Goal: Book appointment/travel/reservation

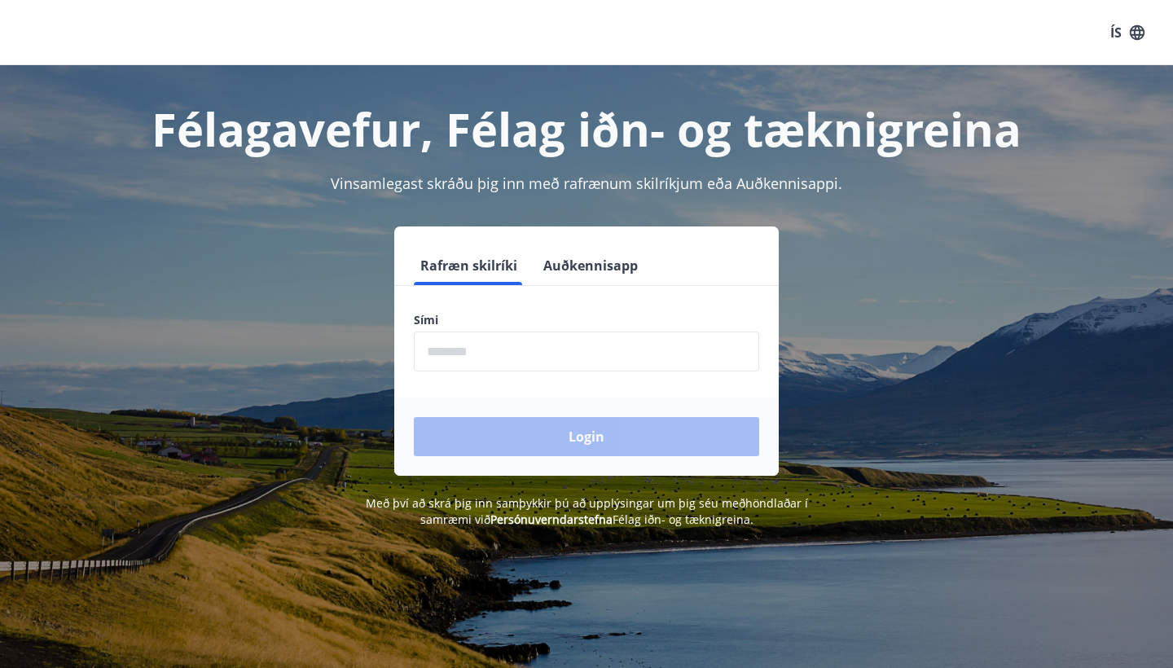
click at [468, 345] on input "phone" at bounding box center [586, 352] width 345 height 40
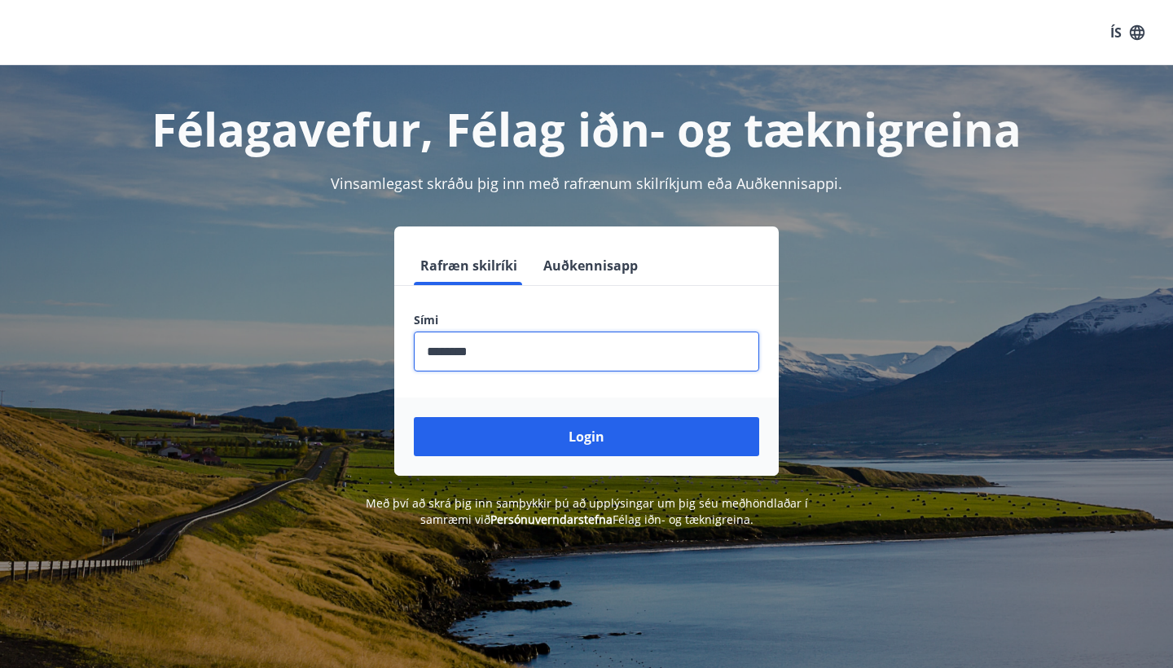
type input "********"
click at [586, 437] on button "Login" at bounding box center [586, 436] width 345 height 39
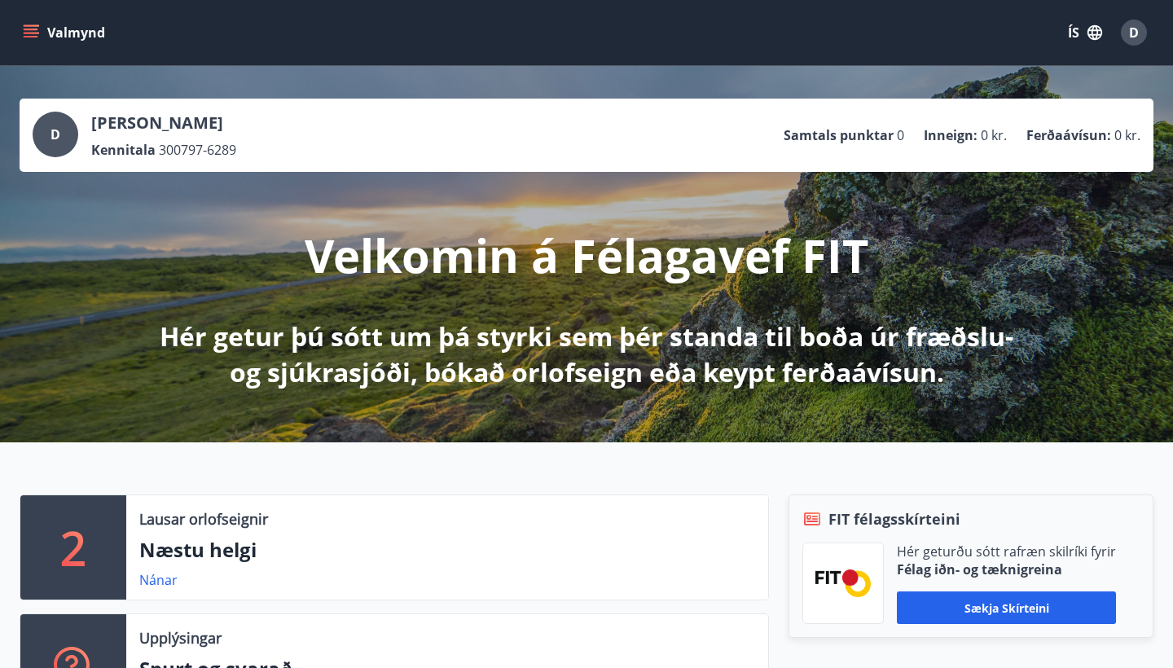
click at [1078, 33] on button "ÍS" at bounding box center [1085, 32] width 52 height 29
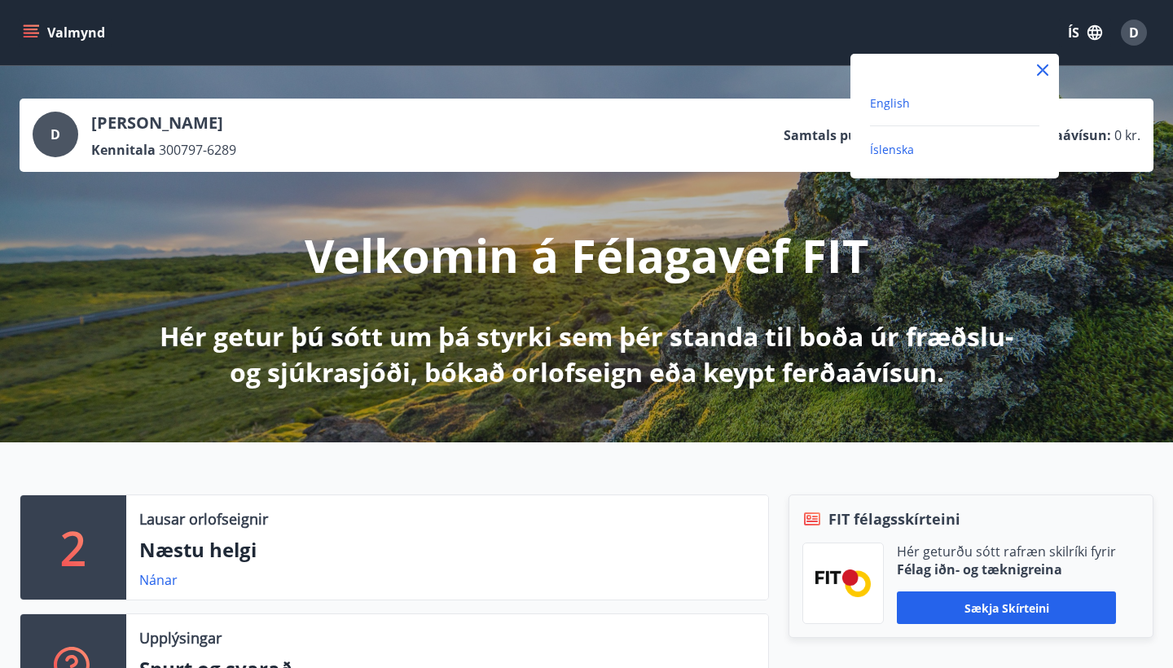
click at [894, 106] on span "English" at bounding box center [890, 102] width 40 height 15
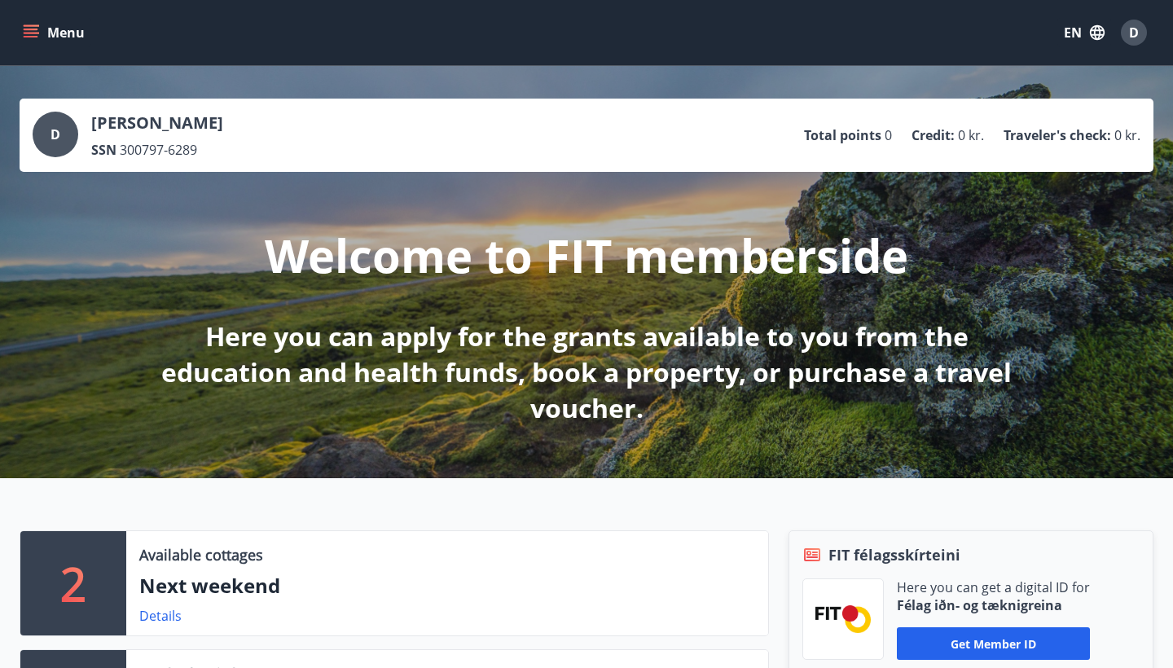
click at [32, 25] on icon "menu" at bounding box center [33, 26] width 18 height 2
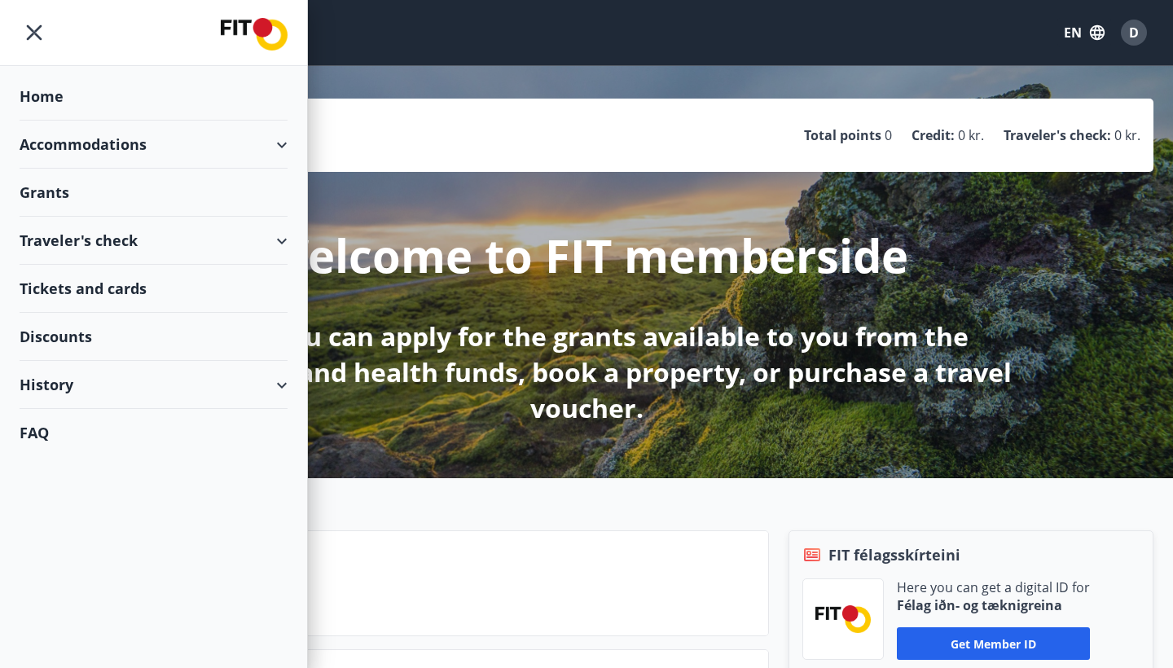
click at [111, 181] on div "Grants" at bounding box center [154, 193] width 268 height 48
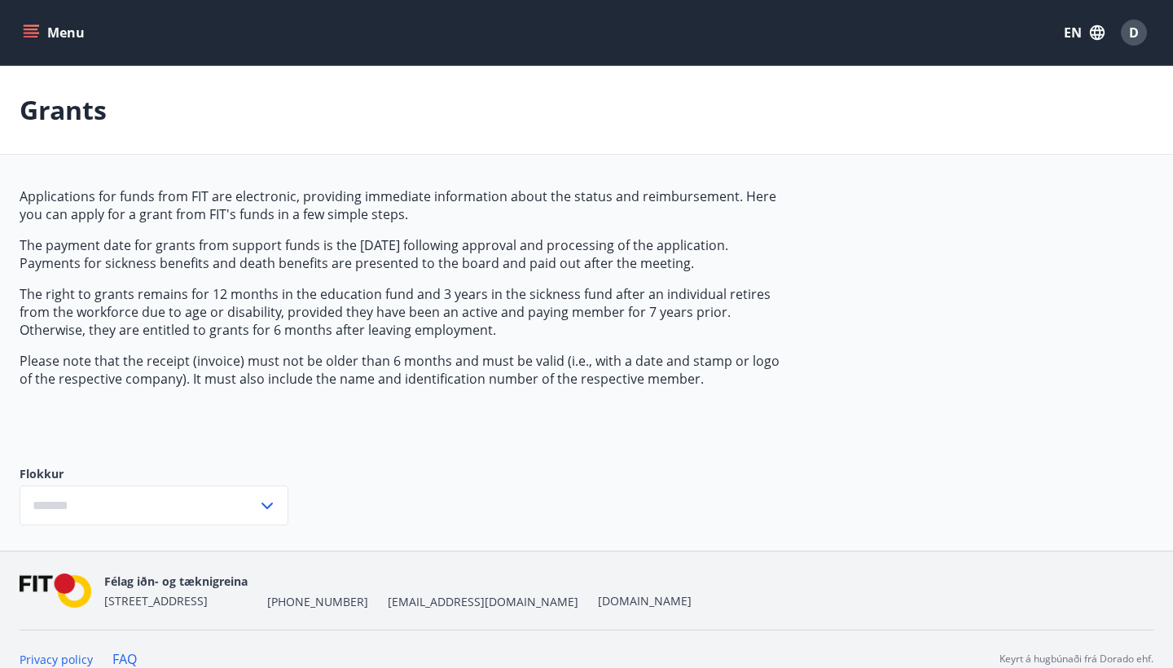
type input "***"
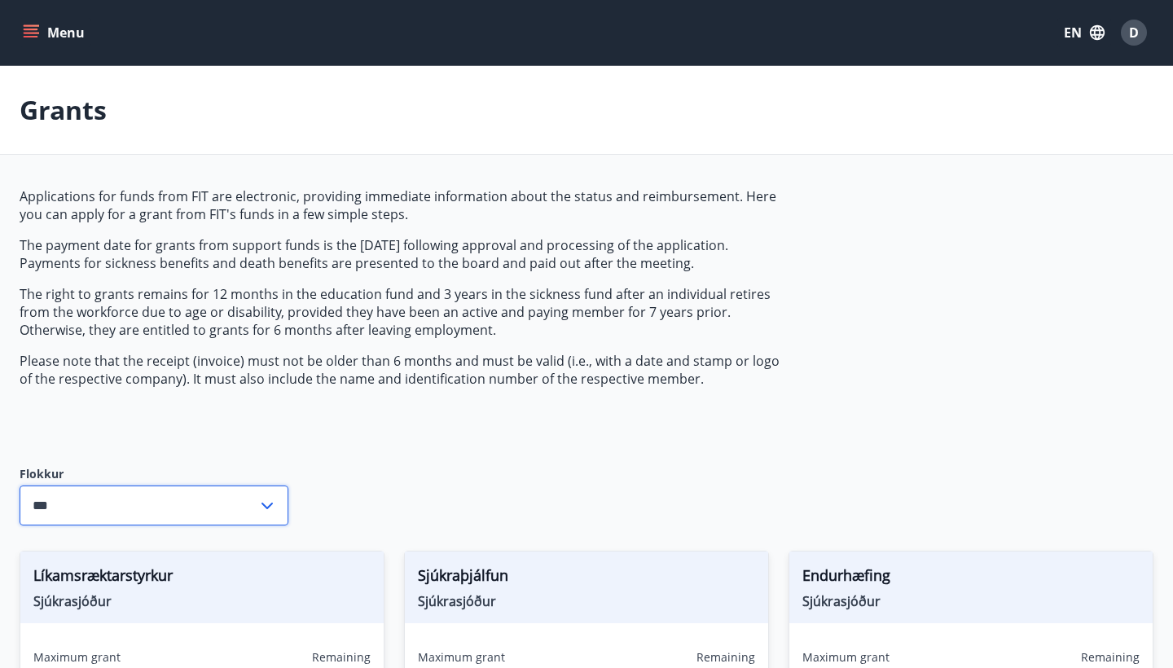
click at [251, 492] on input "***" at bounding box center [139, 505] width 238 height 40
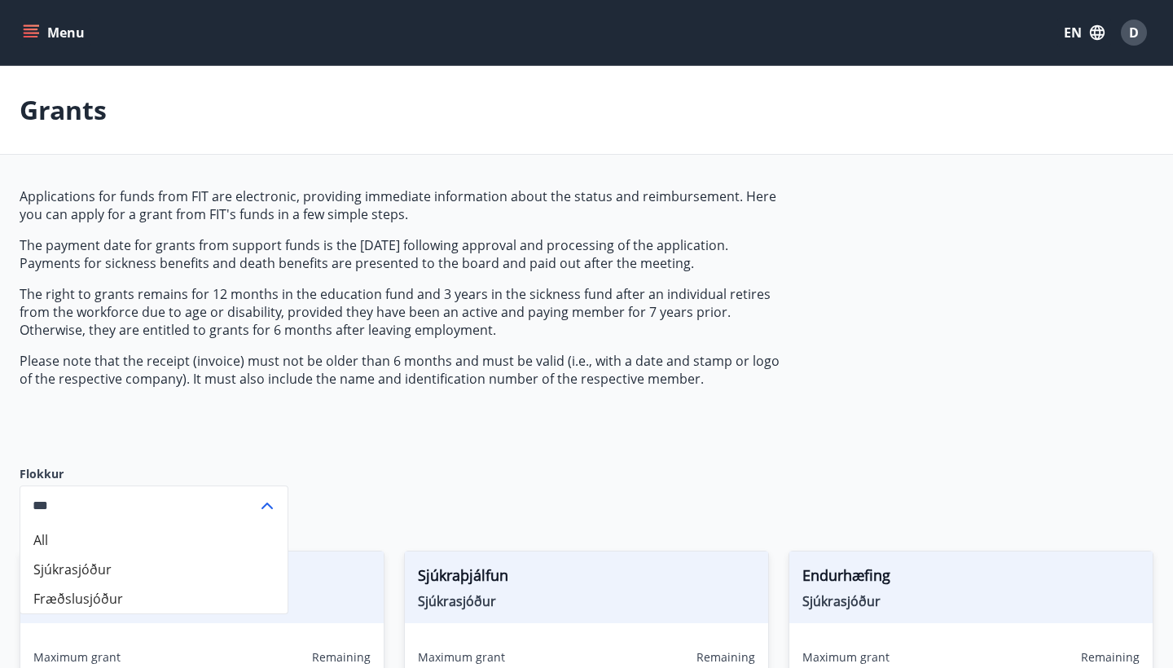
click at [150, 440] on div "Flokkur All Sjúkrasjóður Fræðslusjóður *** ​" at bounding box center [154, 495] width 269 height 111
click at [206, 492] on input "***" at bounding box center [139, 505] width 238 height 40
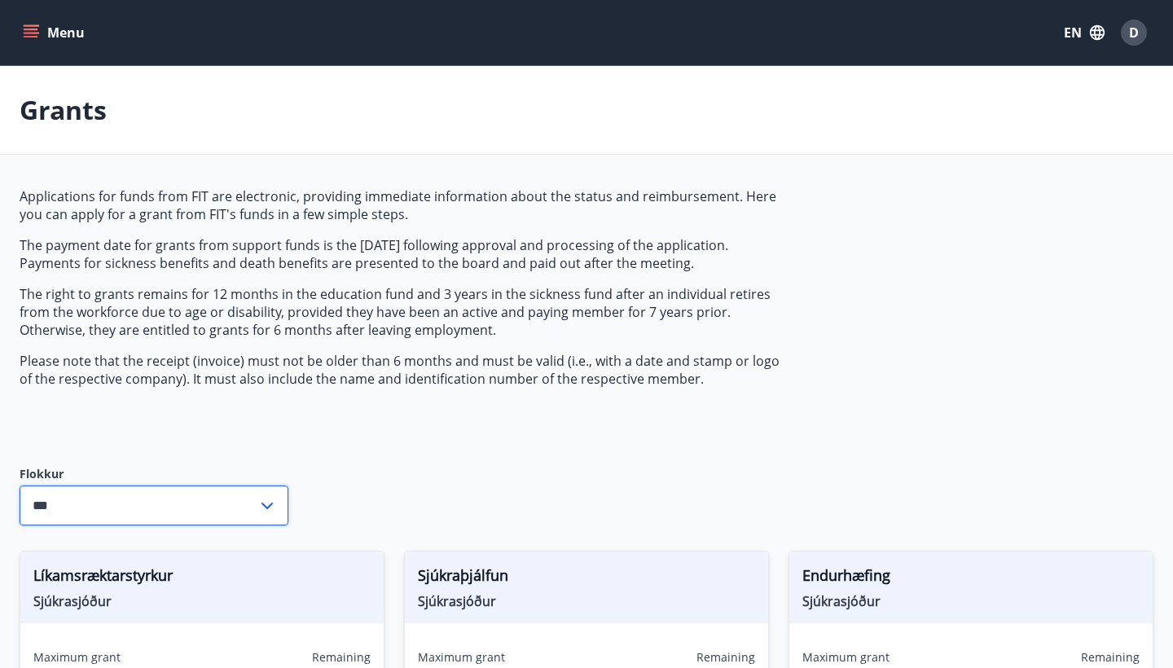
click at [68, 33] on button "Menu" at bounding box center [56, 32] width 72 height 29
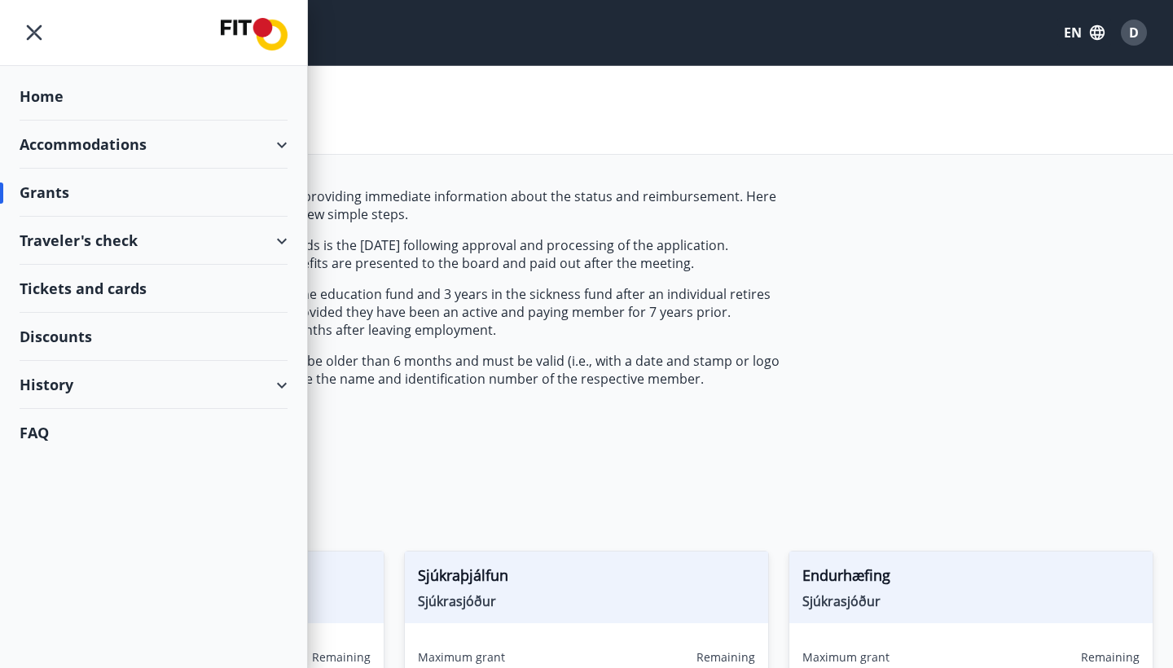
click at [103, 288] on div "Tickets and cards" at bounding box center [154, 289] width 268 height 48
click at [127, 292] on div "Tickets and cards" at bounding box center [154, 289] width 268 height 48
click at [53, 336] on div "Discounts" at bounding box center [154, 337] width 268 height 48
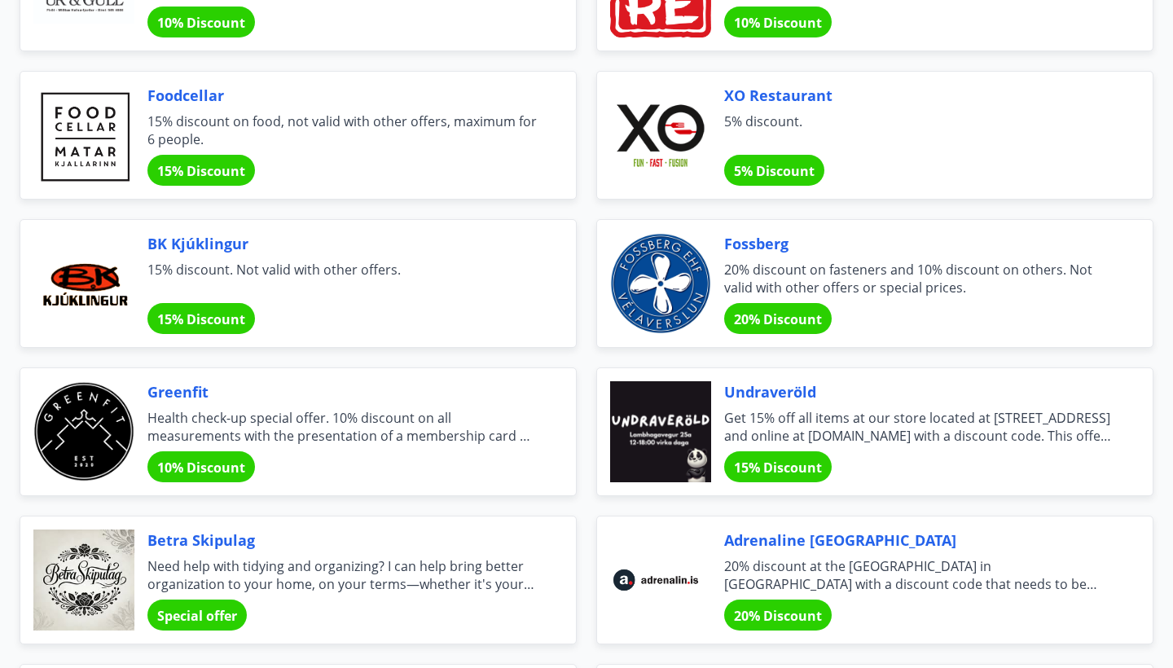
scroll to position [1461, 0]
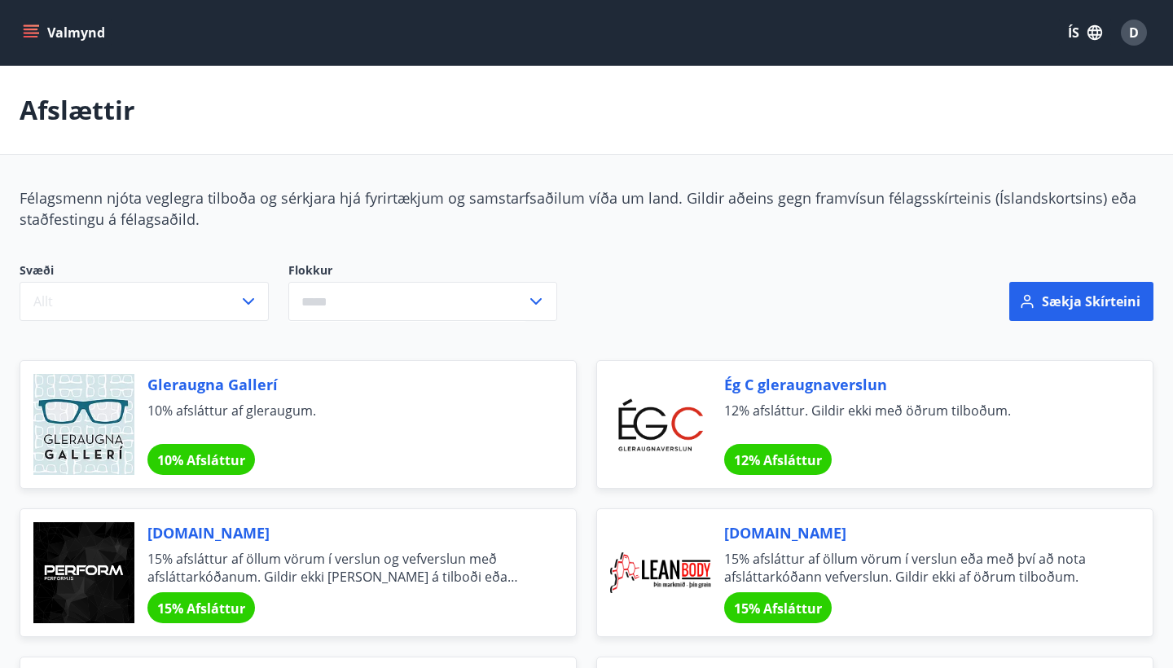
click at [30, 33] on icon "menu" at bounding box center [33, 33] width 18 height 2
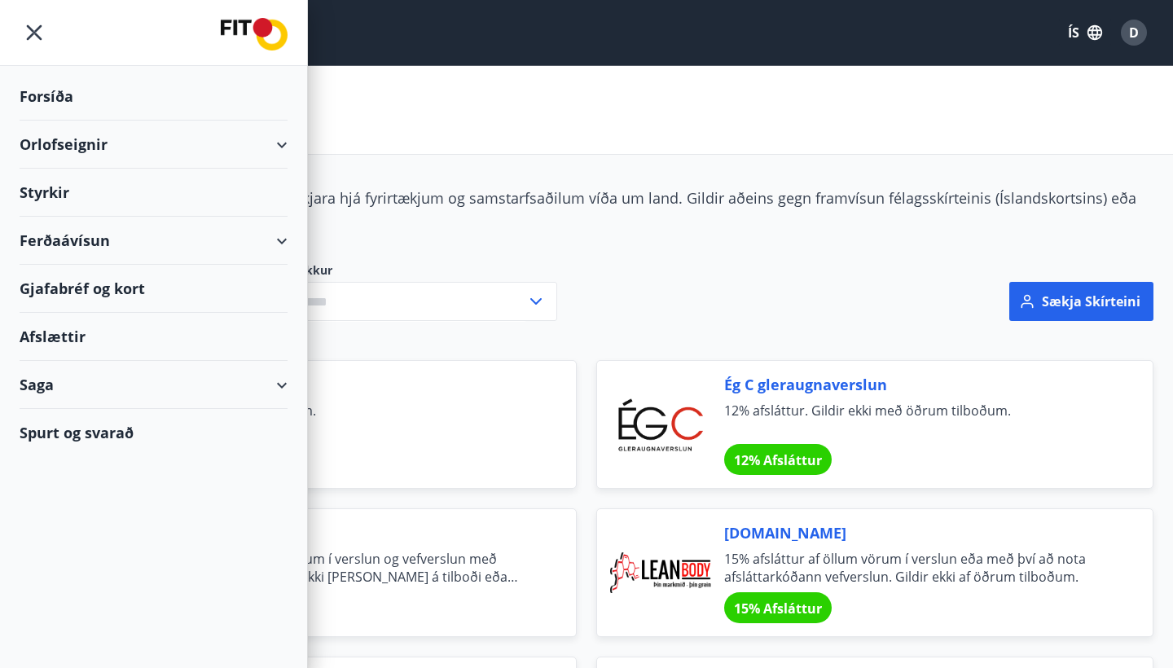
click at [1073, 30] on button "ÍS" at bounding box center [1085, 32] width 52 height 29
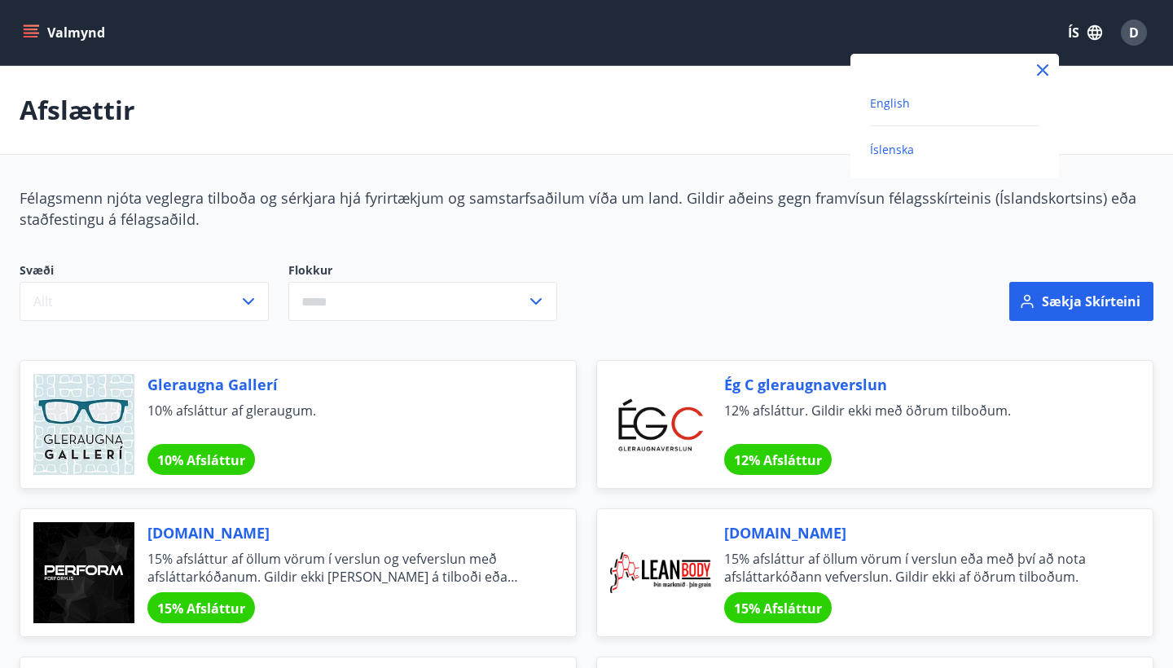
click at [897, 100] on span "English" at bounding box center [890, 102] width 40 height 15
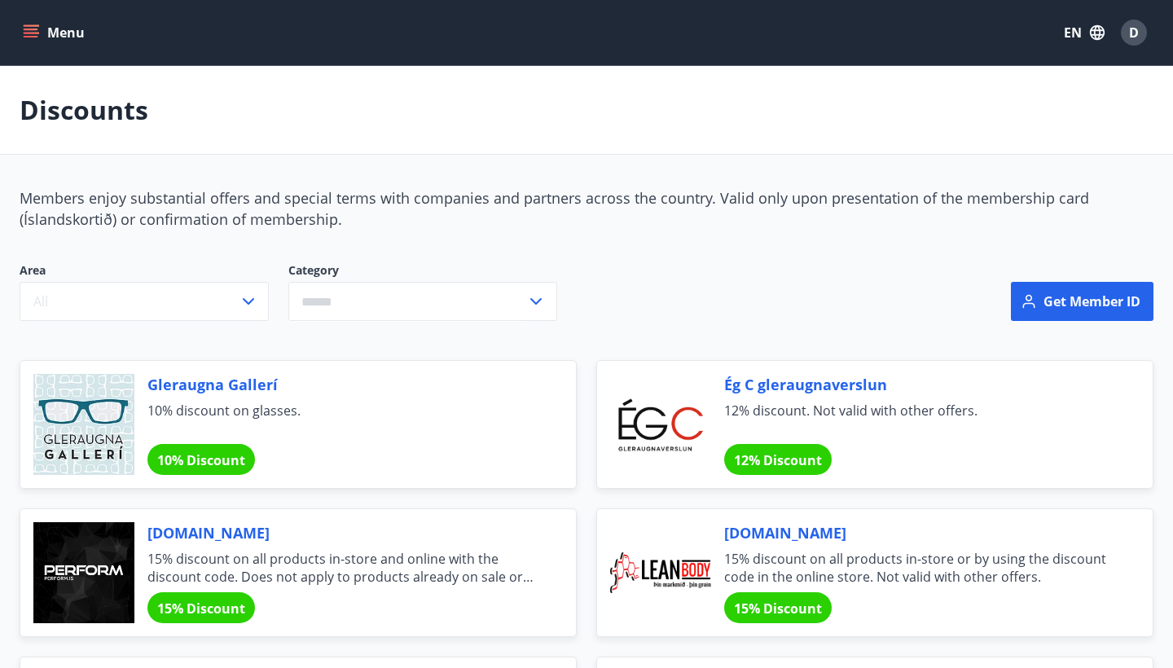
click at [23, 41] on button "Menu" at bounding box center [56, 32] width 72 height 29
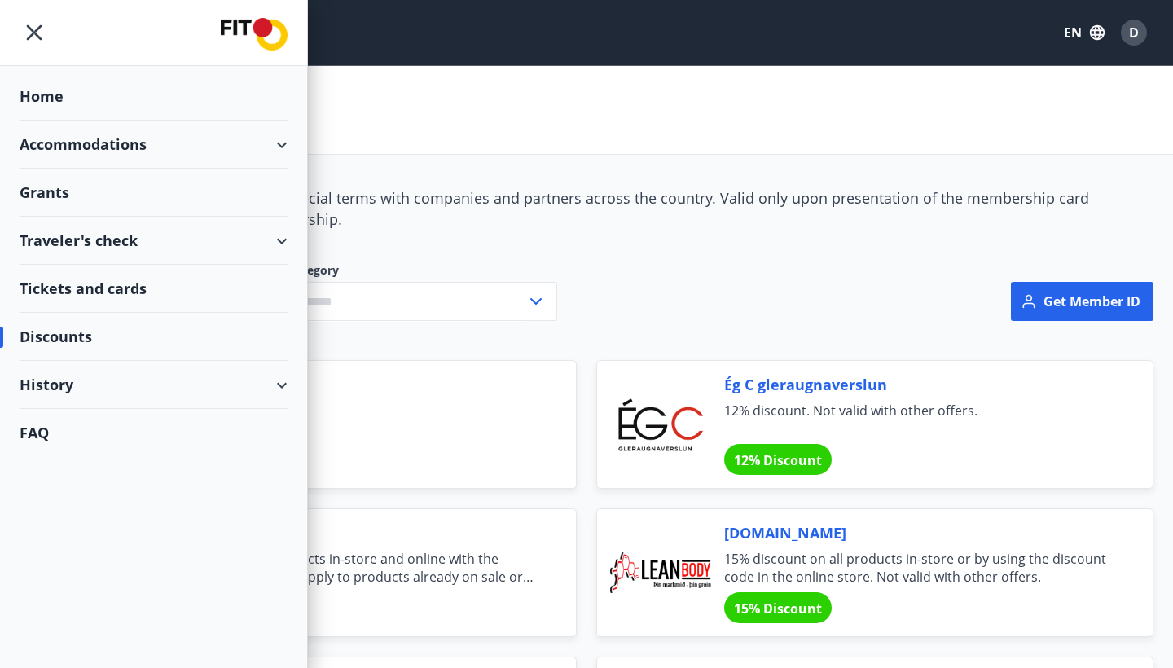
click at [283, 382] on div "History" at bounding box center [154, 385] width 268 height 48
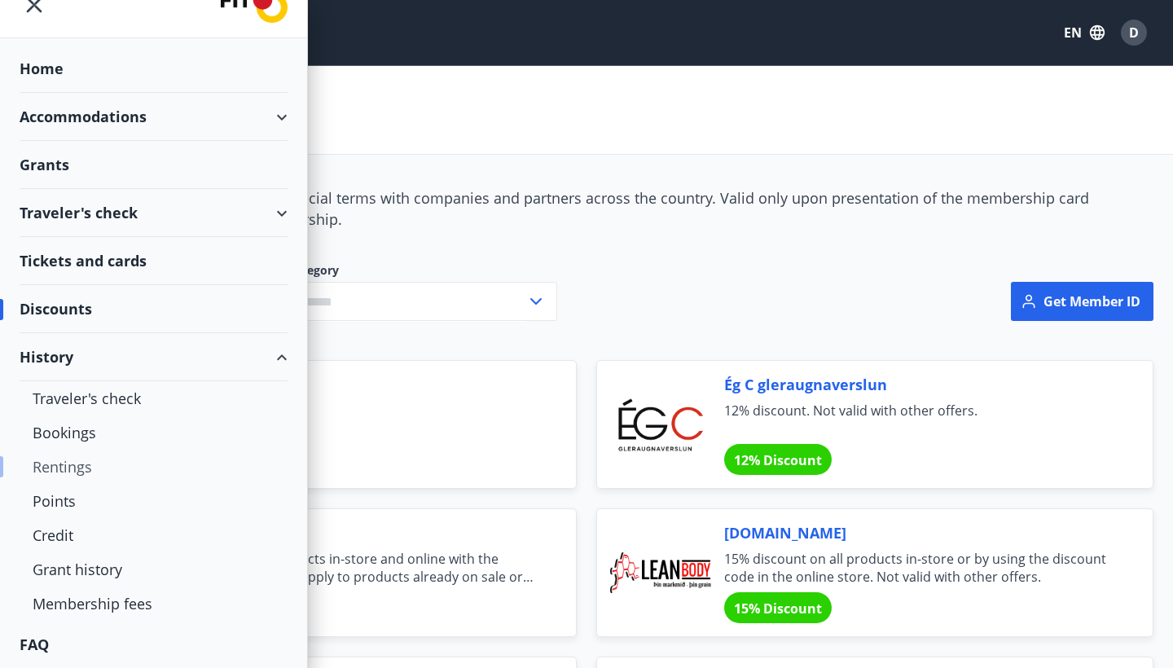
scroll to position [28, 0]
click at [121, 604] on div "Membership fees" at bounding box center [154, 603] width 242 height 34
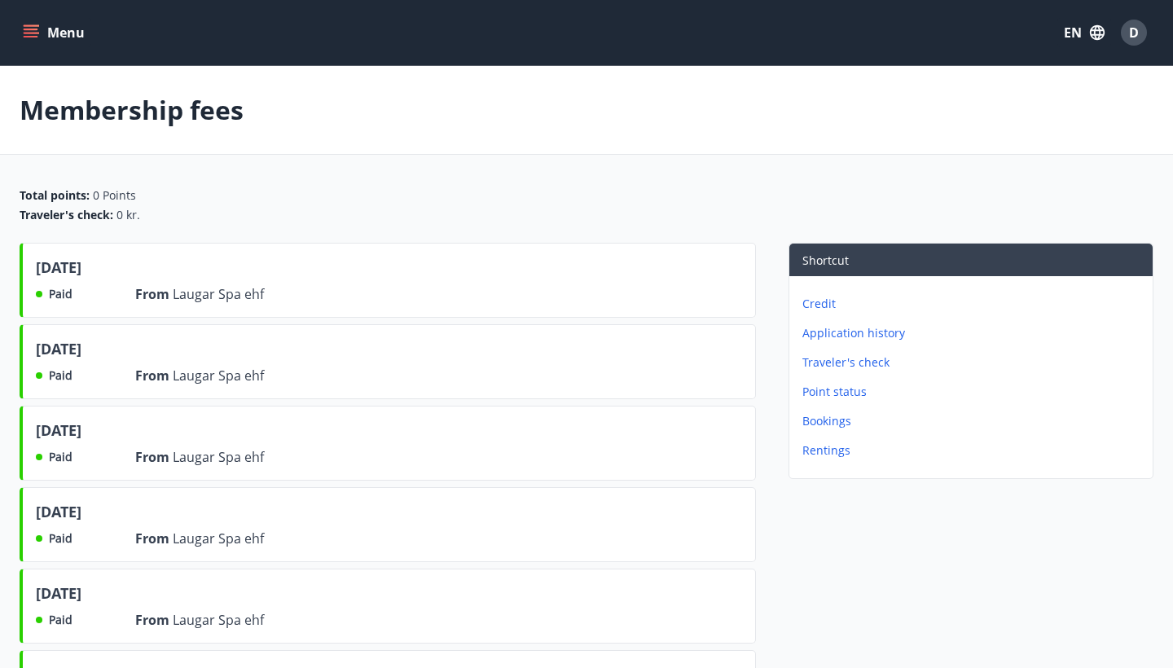
click at [30, 32] on icon "menu" at bounding box center [31, 32] width 16 height 16
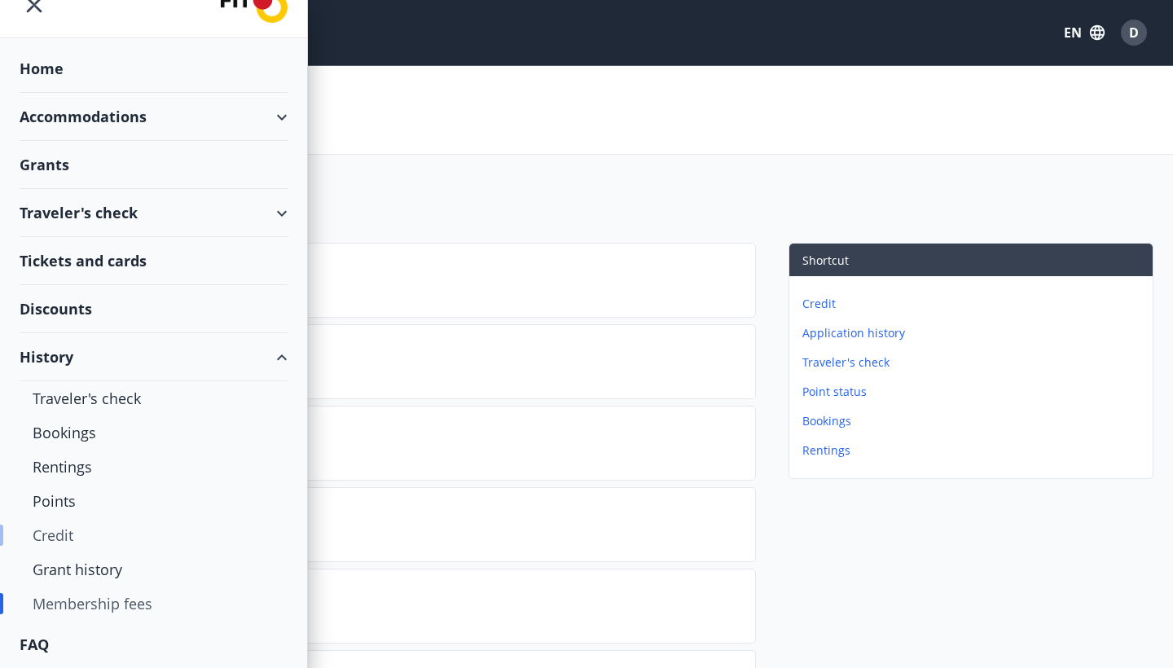
scroll to position [28, 0]
click at [64, 565] on div "Grant history" at bounding box center [154, 569] width 242 height 34
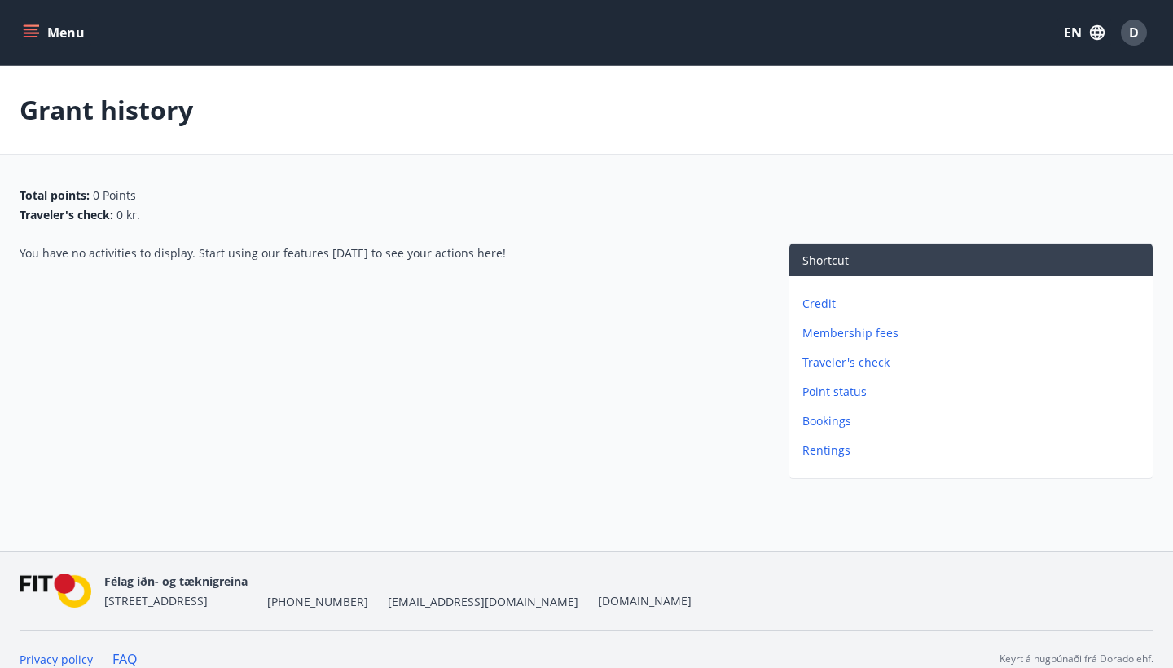
click at [31, 31] on icon "menu" at bounding box center [31, 32] width 16 height 16
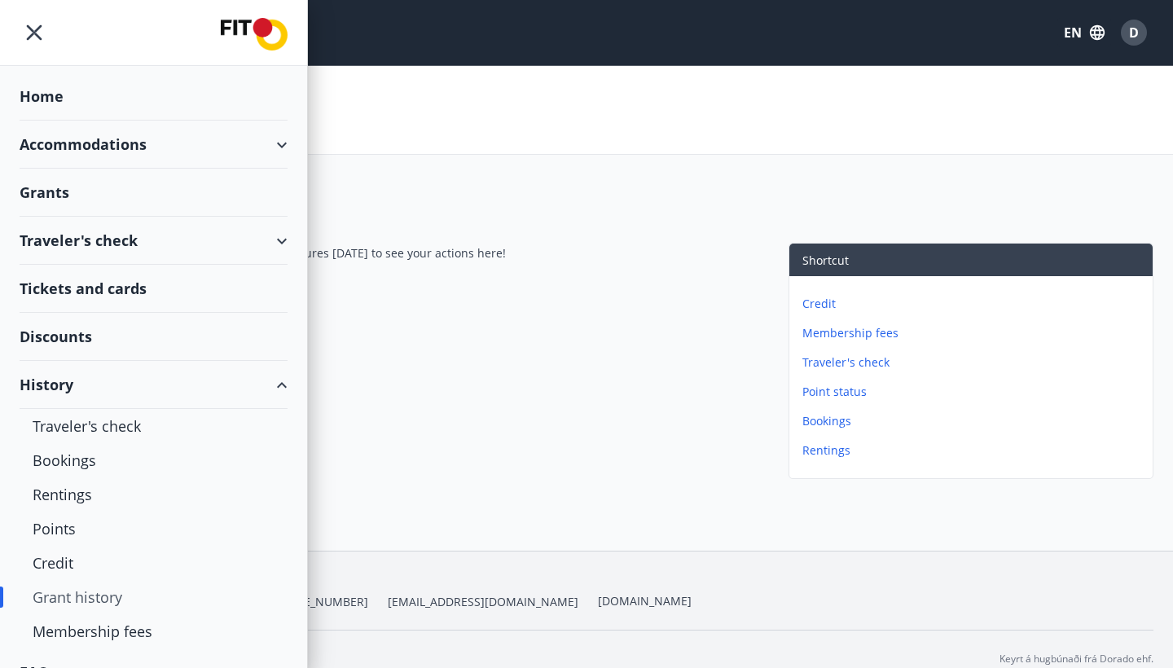
click at [51, 196] on div "Grants" at bounding box center [154, 193] width 268 height 48
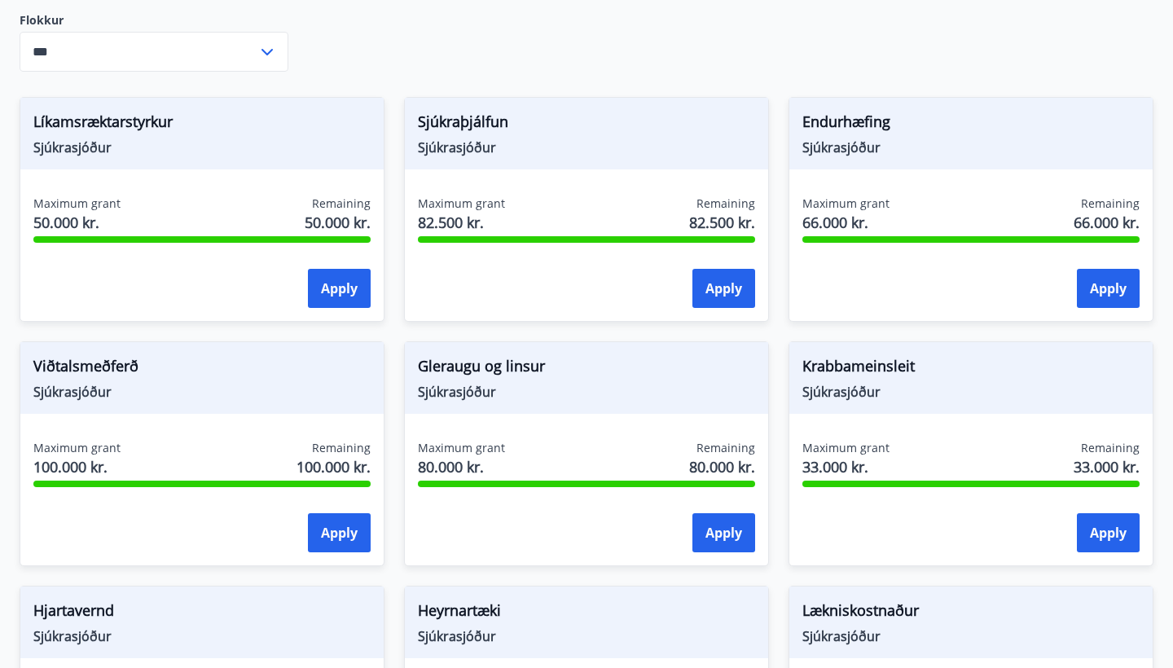
scroll to position [455, 0]
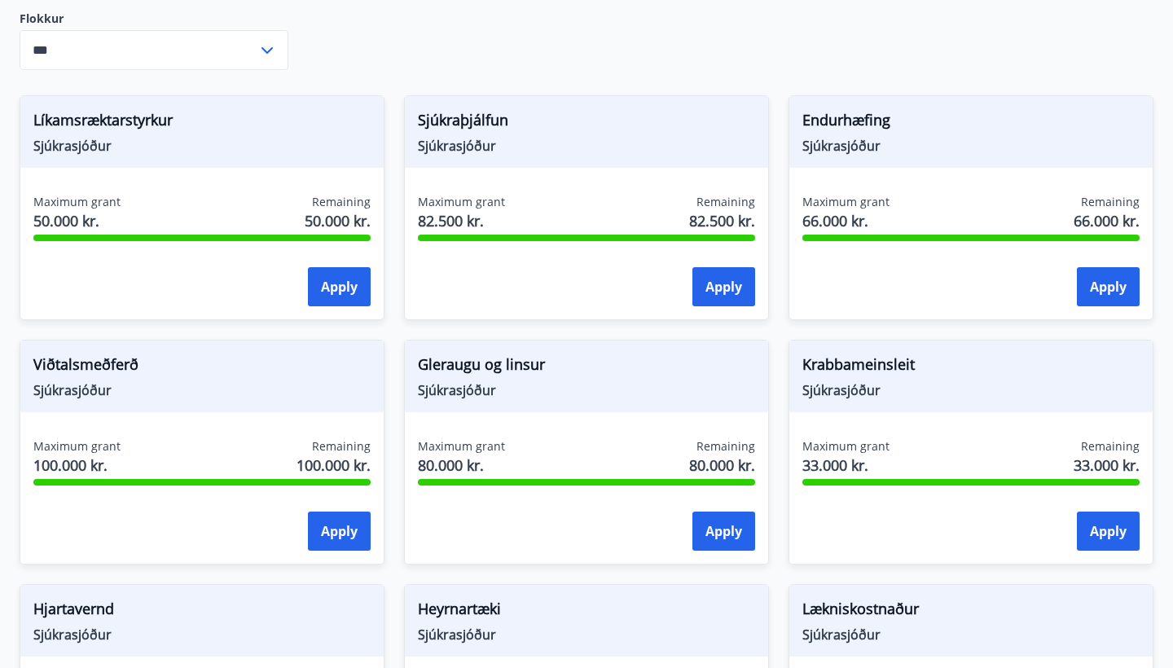
click at [248, 47] on input "***" at bounding box center [139, 50] width 238 height 40
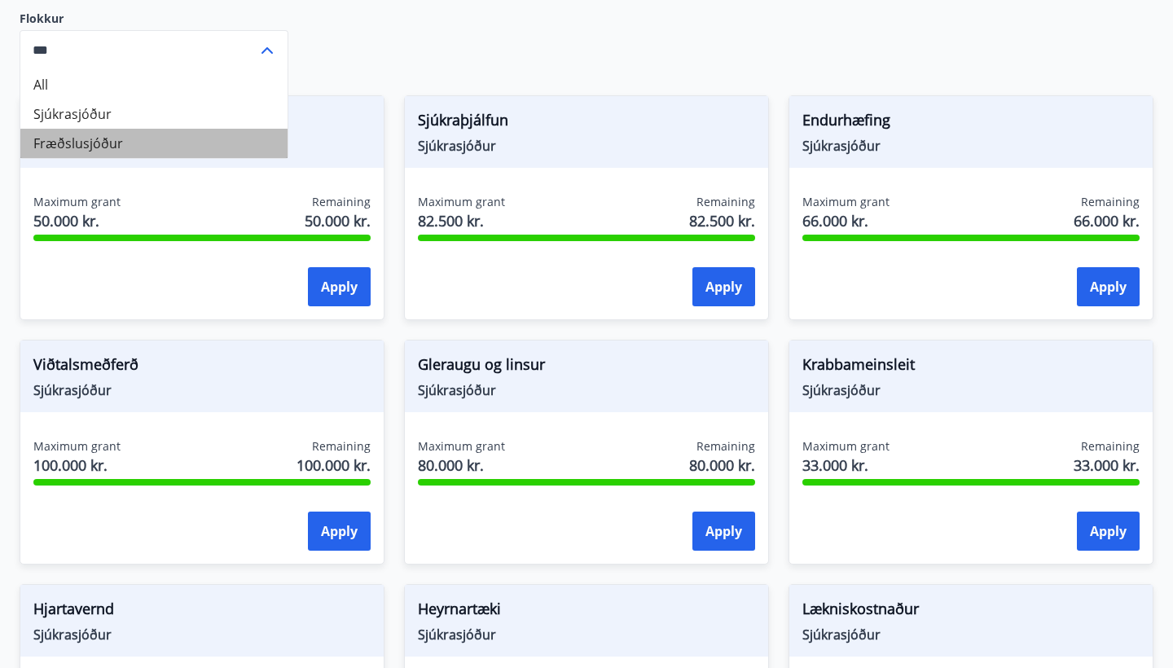
click at [68, 143] on li "Fræðslusjóður" at bounding box center [153, 143] width 267 height 29
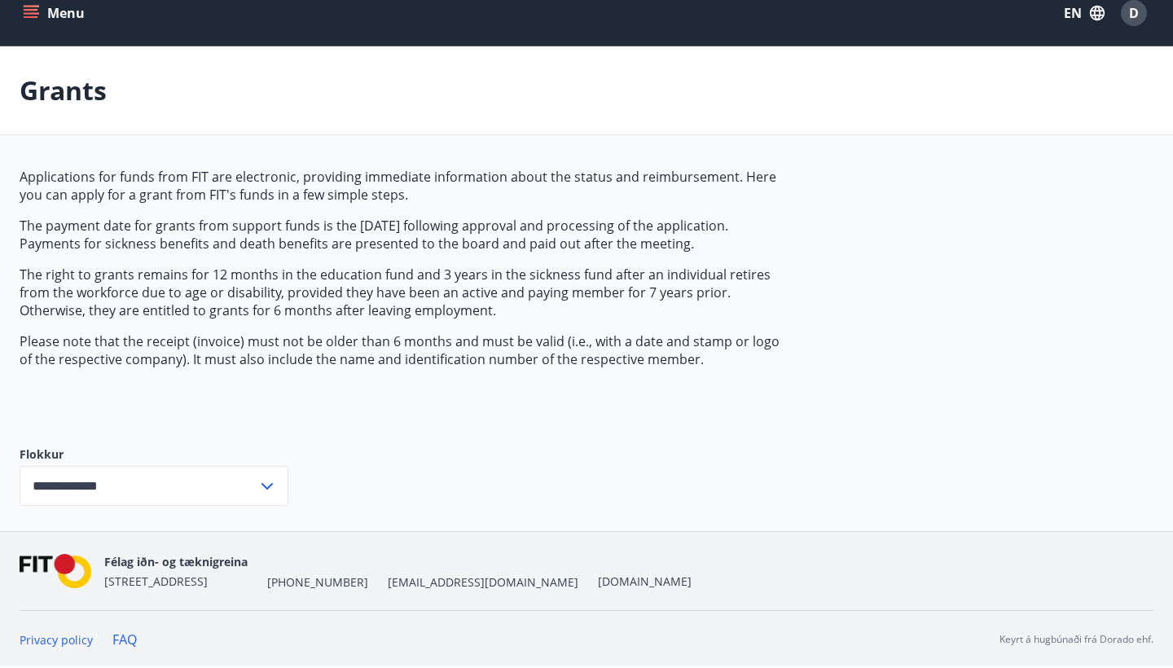
scroll to position [20, 0]
click at [222, 480] on input "**********" at bounding box center [139, 486] width 238 height 40
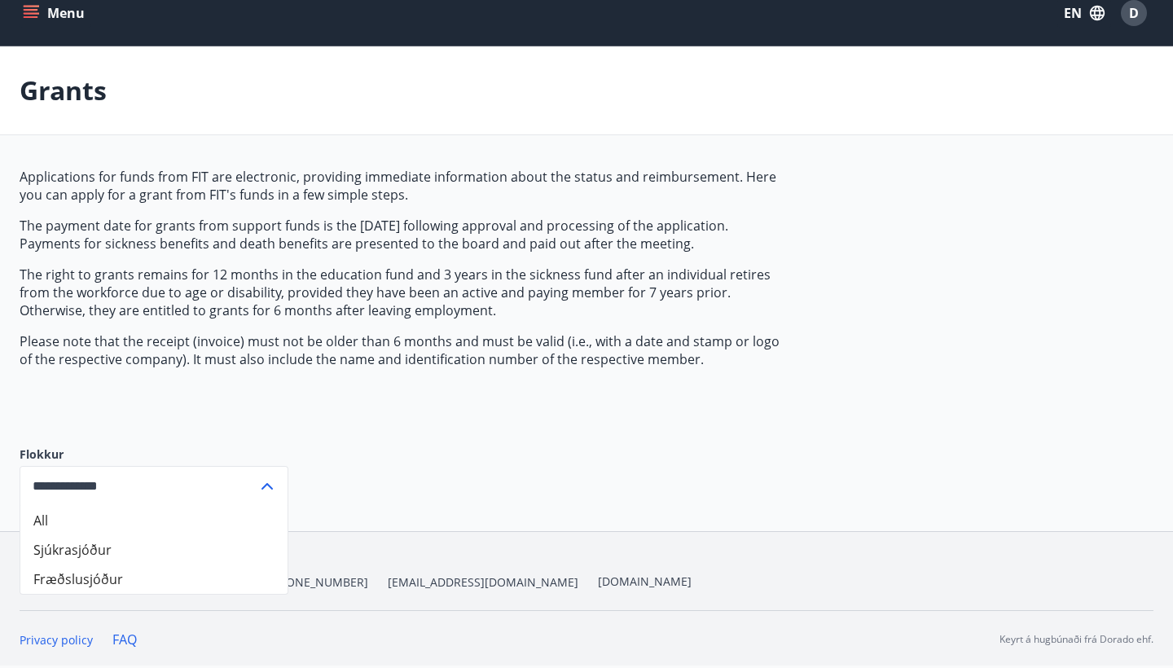
click at [87, 545] on li "Sjúkrasjóður" at bounding box center [153, 549] width 267 height 29
type input "**********"
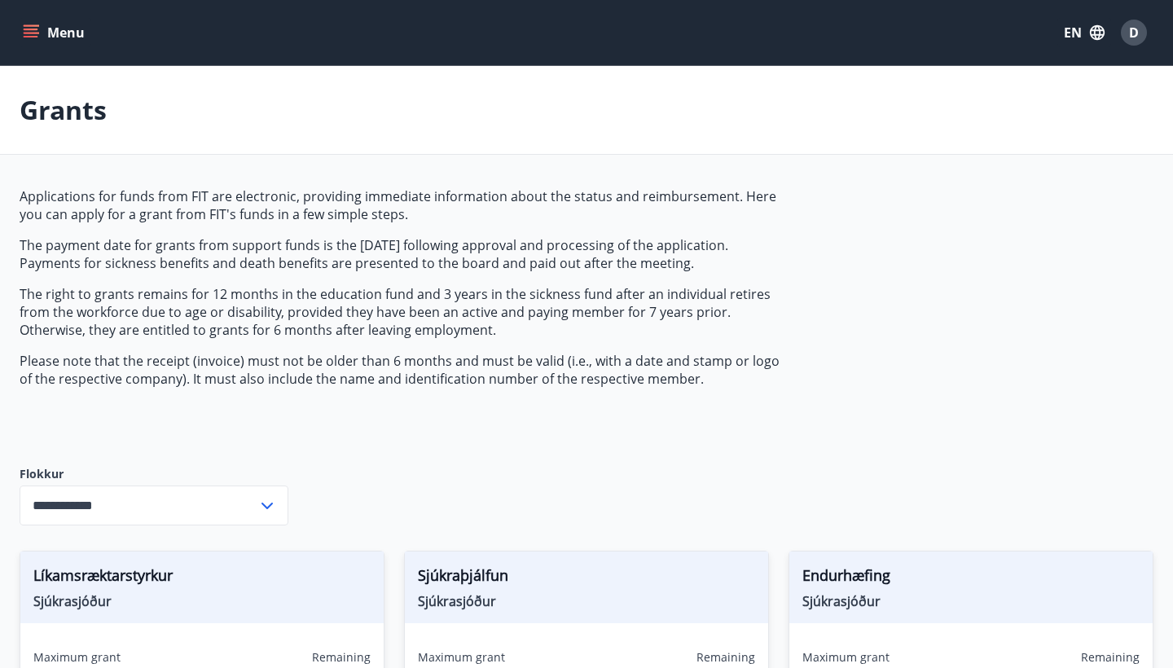
scroll to position [0, 0]
click at [1073, 34] on button "EN" at bounding box center [1084, 32] width 54 height 29
click at [899, 108] on span "English" at bounding box center [888, 102] width 40 height 15
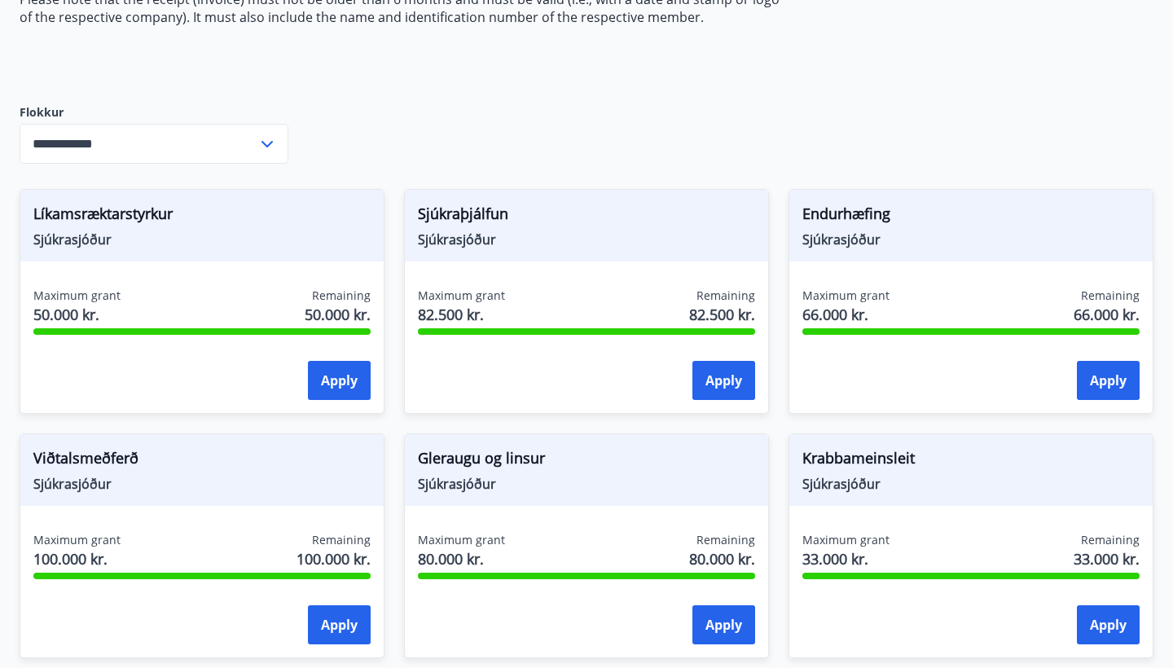
scroll to position [376, 0]
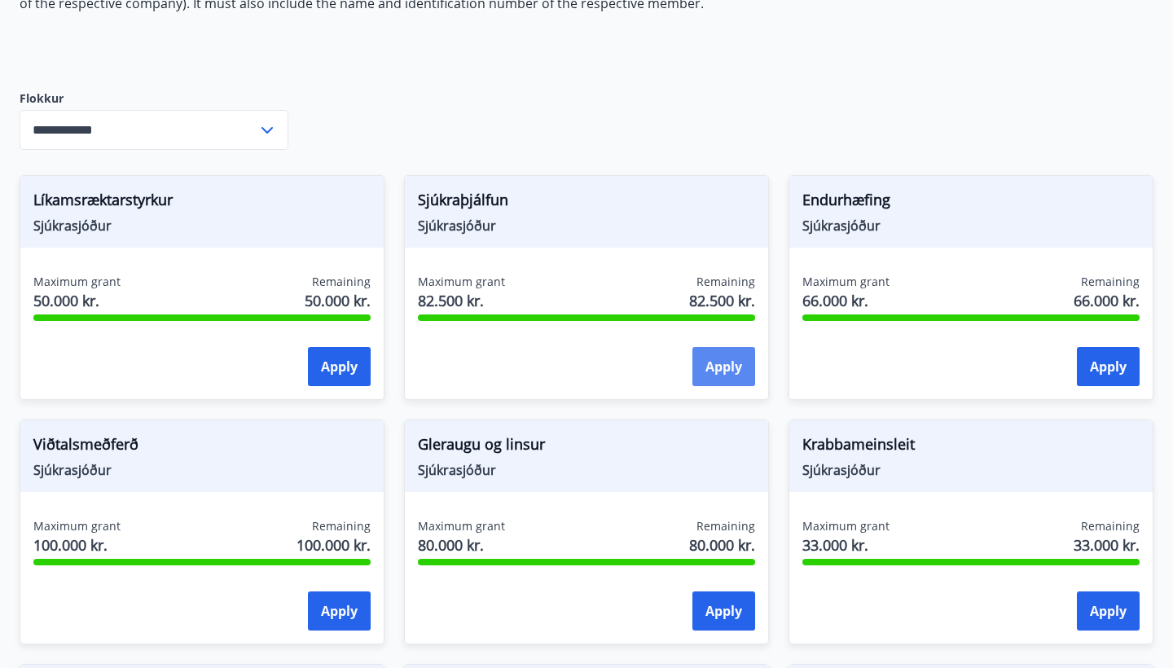
click at [732, 367] on button "Apply" at bounding box center [723, 366] width 63 height 39
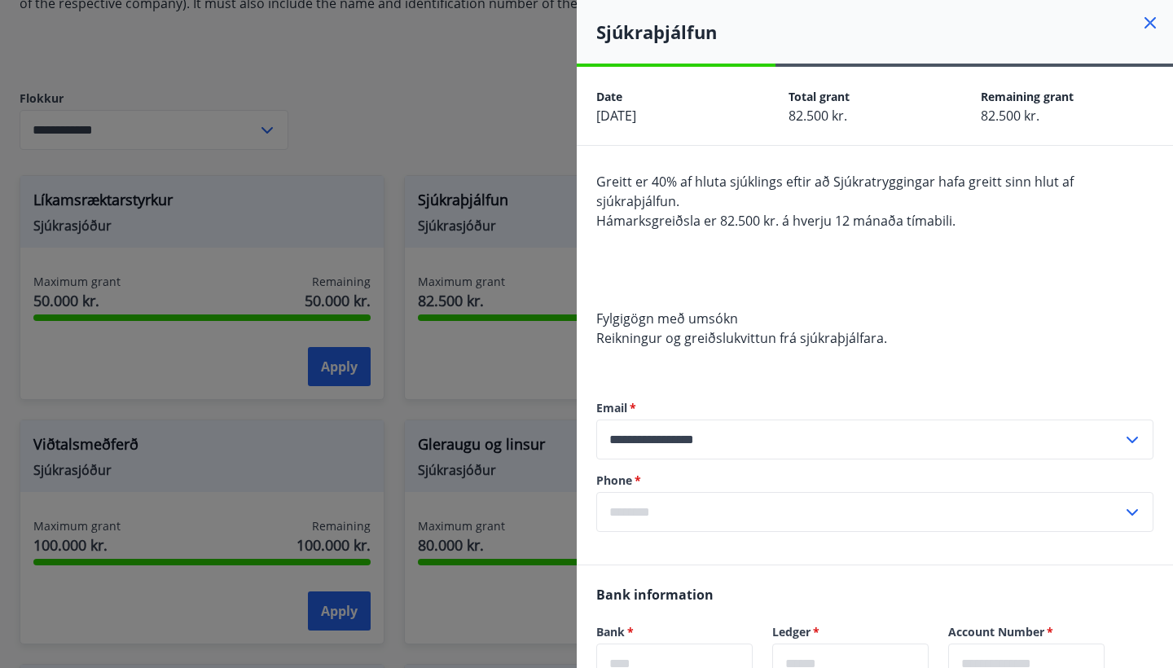
scroll to position [0, 0]
click at [1150, 28] on icon at bounding box center [1150, 23] width 20 height 20
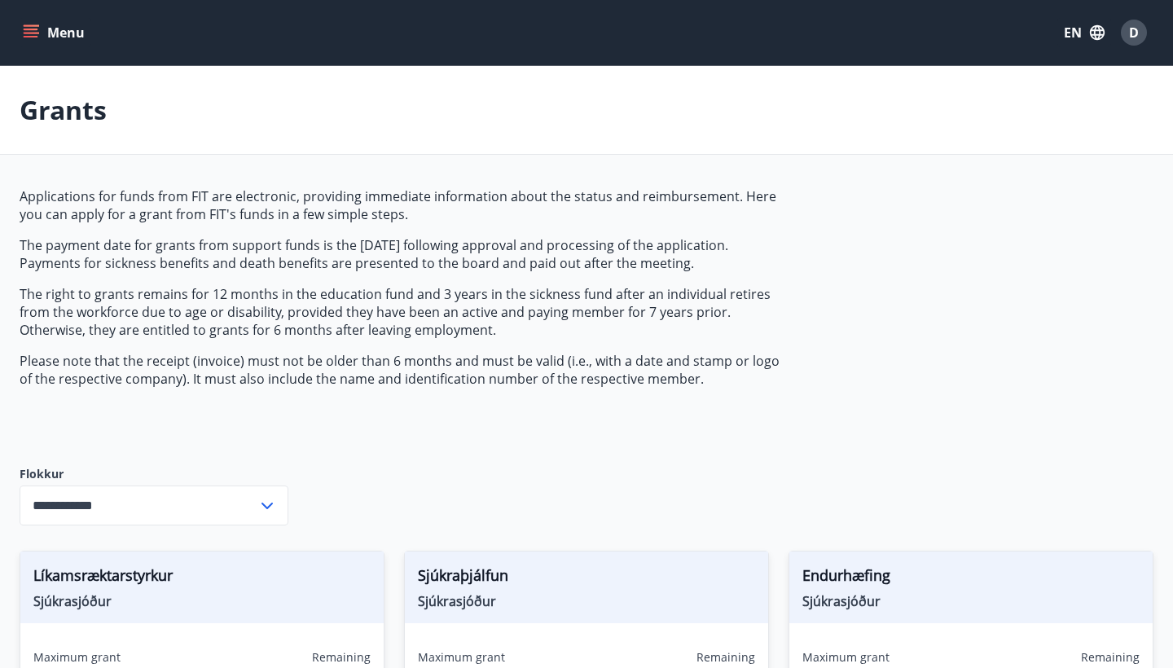
click at [28, 28] on icon "menu" at bounding box center [31, 32] width 16 height 16
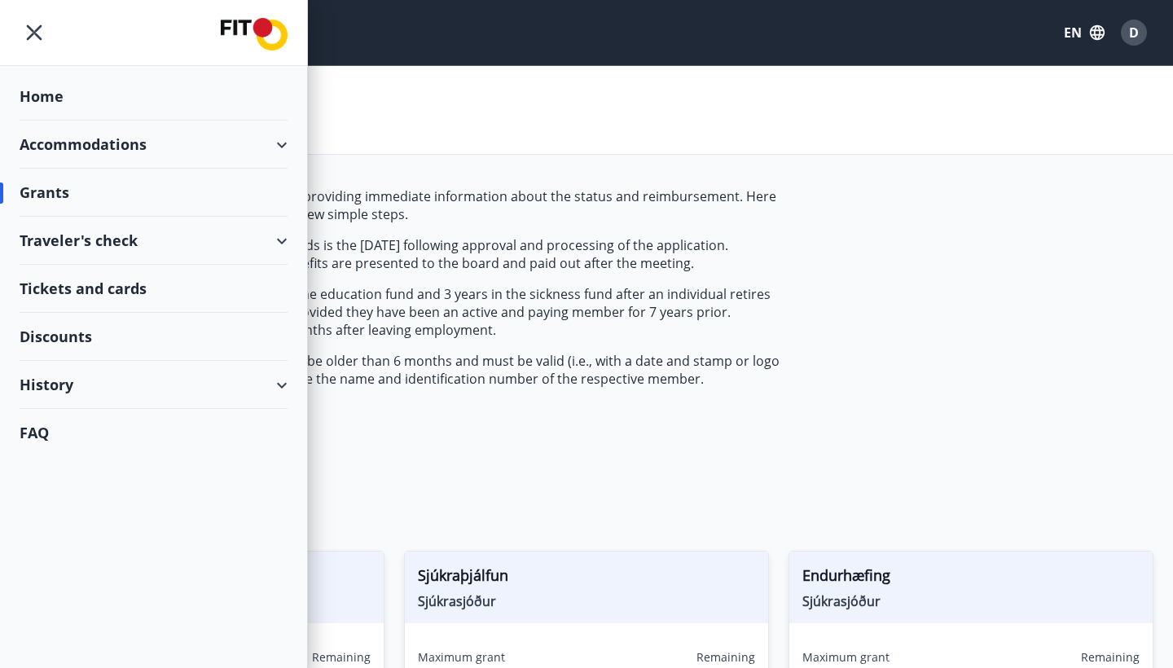
click at [31, 438] on div "FAQ" at bounding box center [154, 432] width 268 height 47
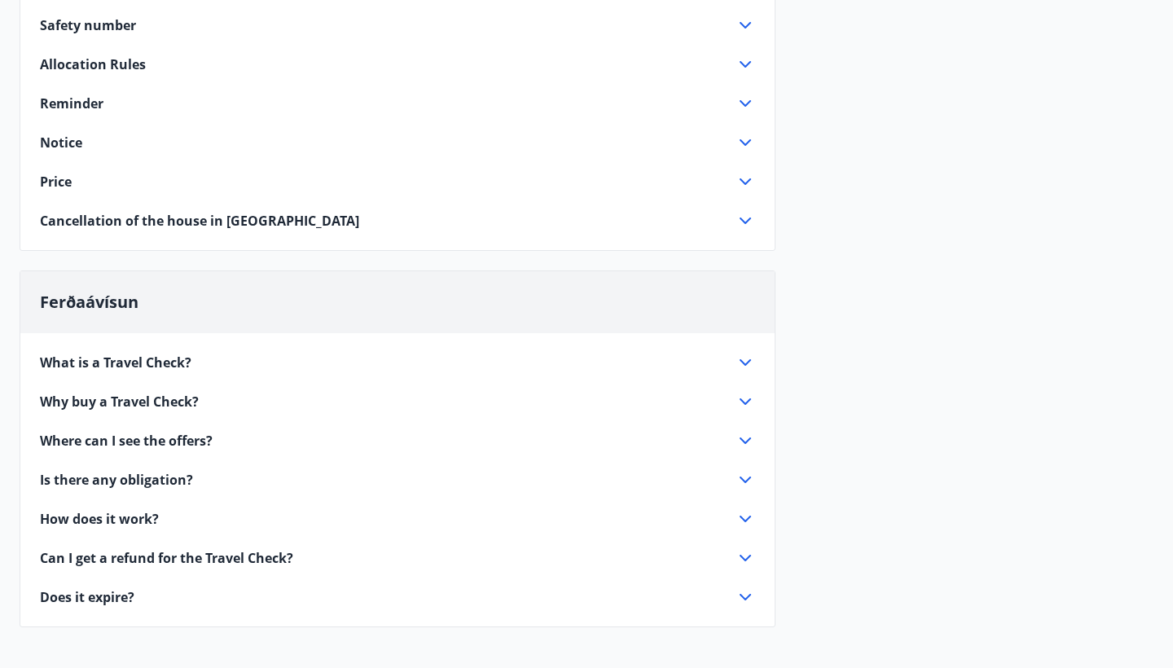
scroll to position [671, 0]
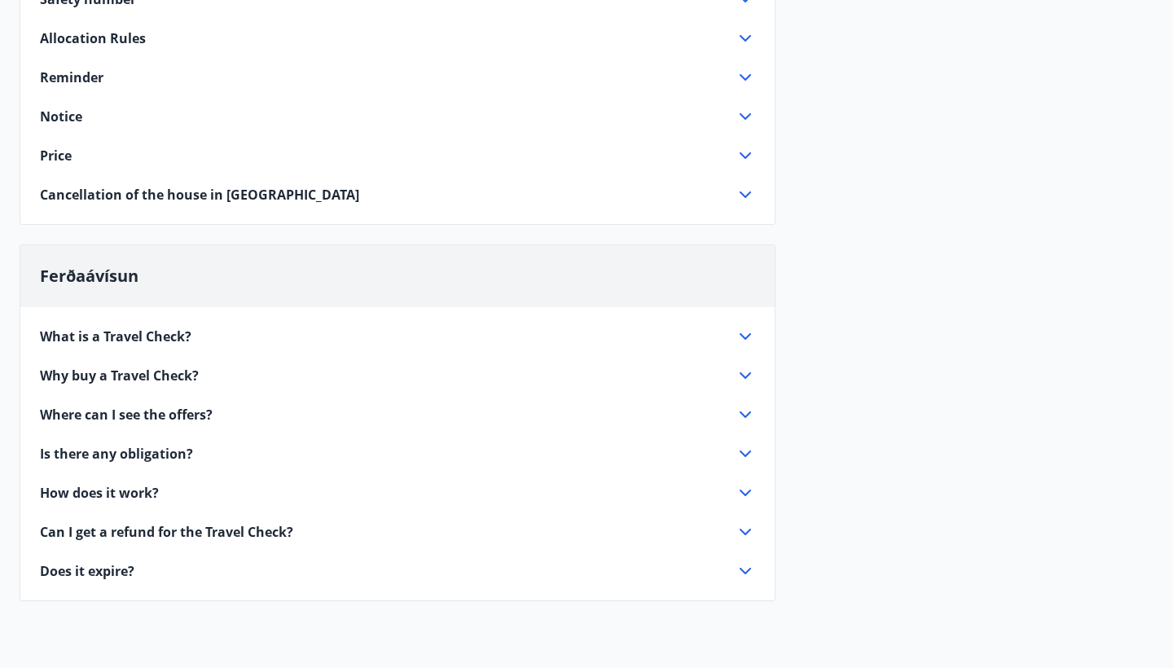
click at [740, 414] on icon at bounding box center [746, 415] width 20 height 20
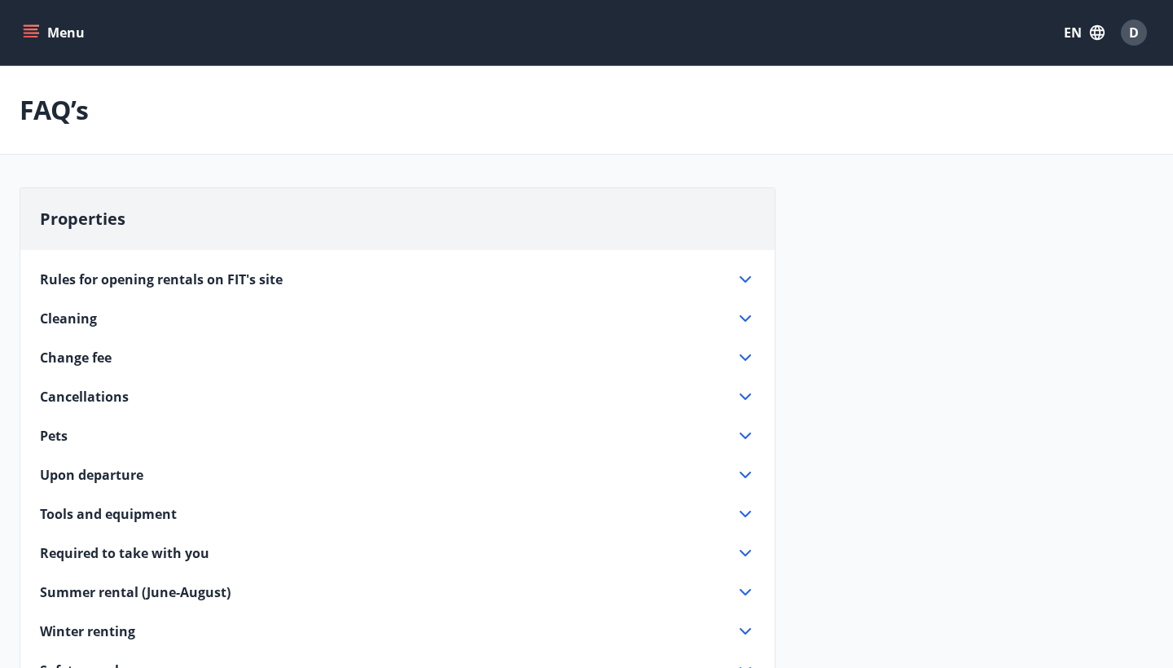
scroll to position [0, 0]
click at [35, 28] on icon "menu" at bounding box center [31, 32] width 16 height 16
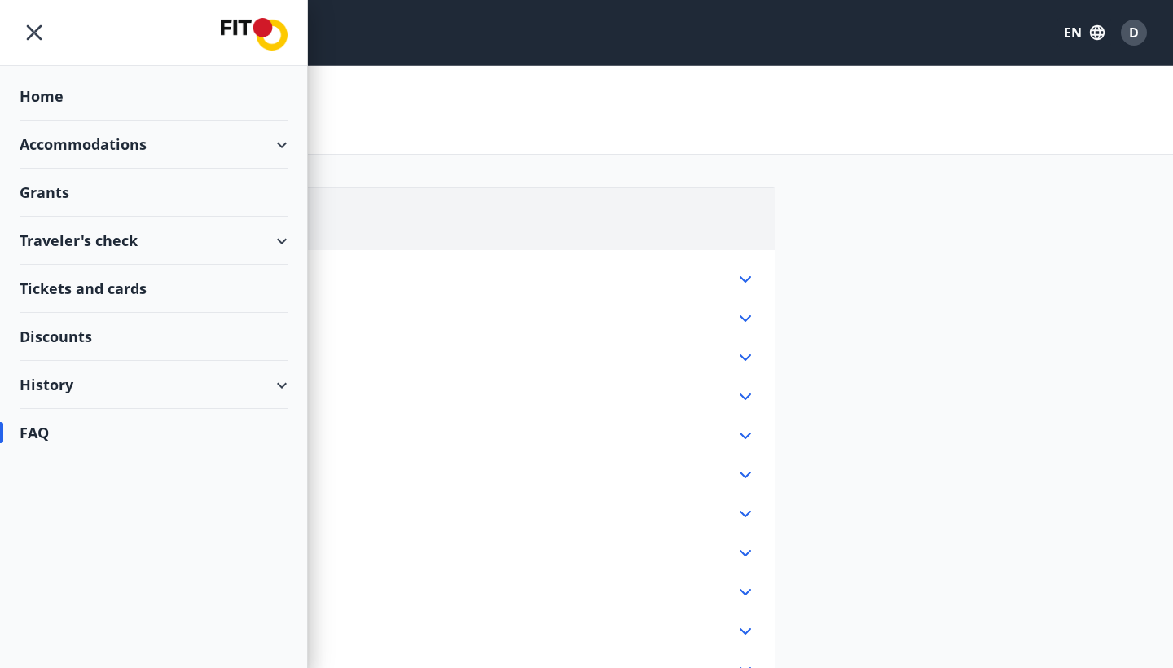
click at [275, 149] on div "Accommodations" at bounding box center [154, 145] width 268 height 48
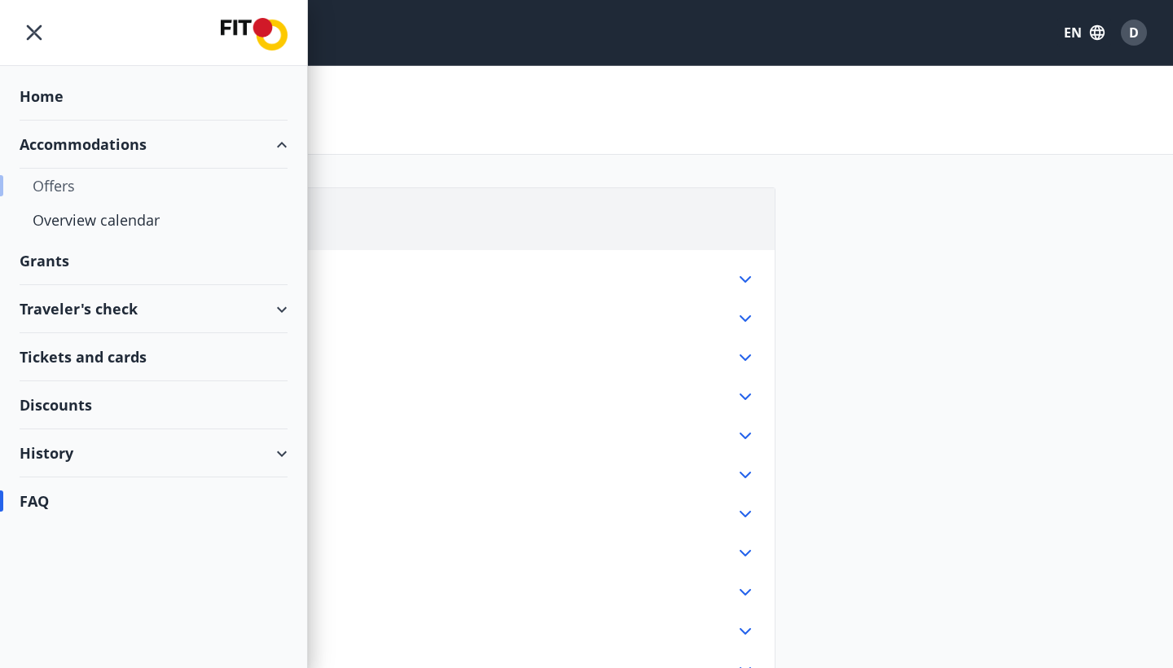
click at [53, 188] on div "Offers" at bounding box center [154, 186] width 242 height 34
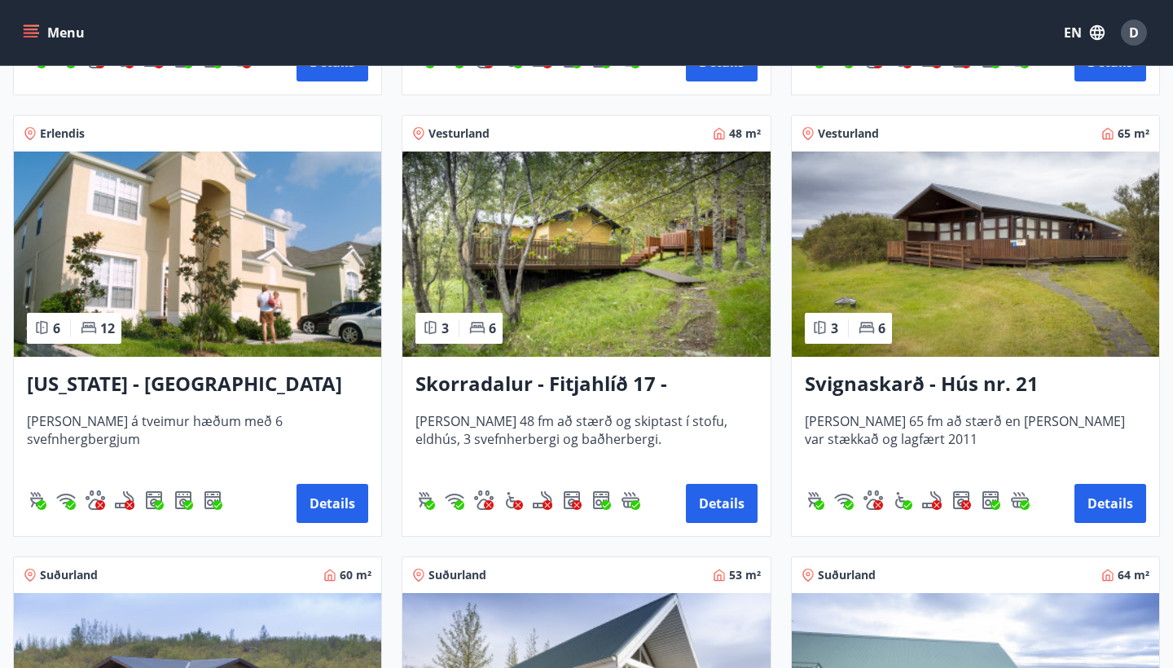
scroll to position [2037, 0]
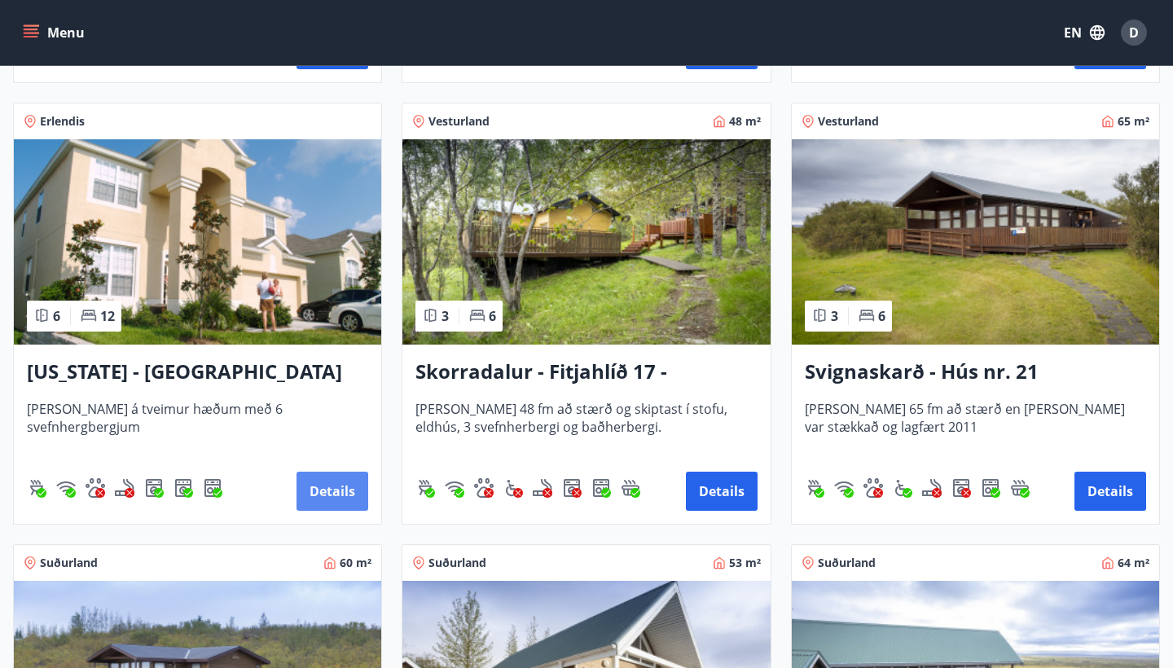
click at [336, 499] on button "Details" at bounding box center [333, 491] width 72 height 39
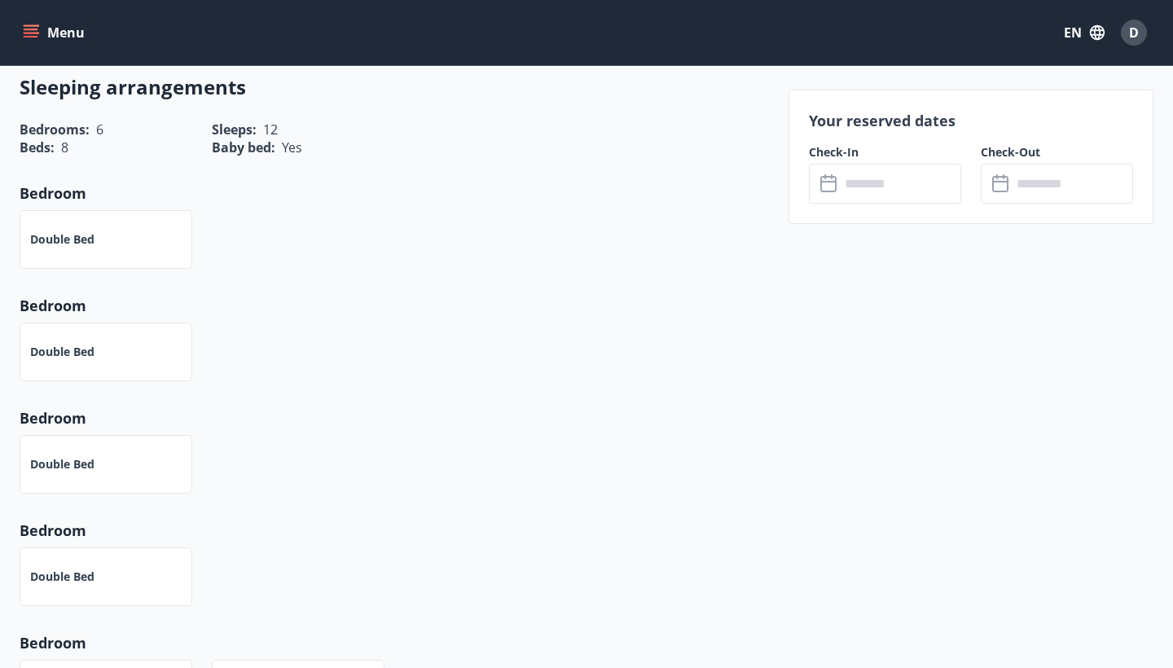
scroll to position [688, 0]
click at [873, 187] on input "text" at bounding box center [900, 184] width 121 height 40
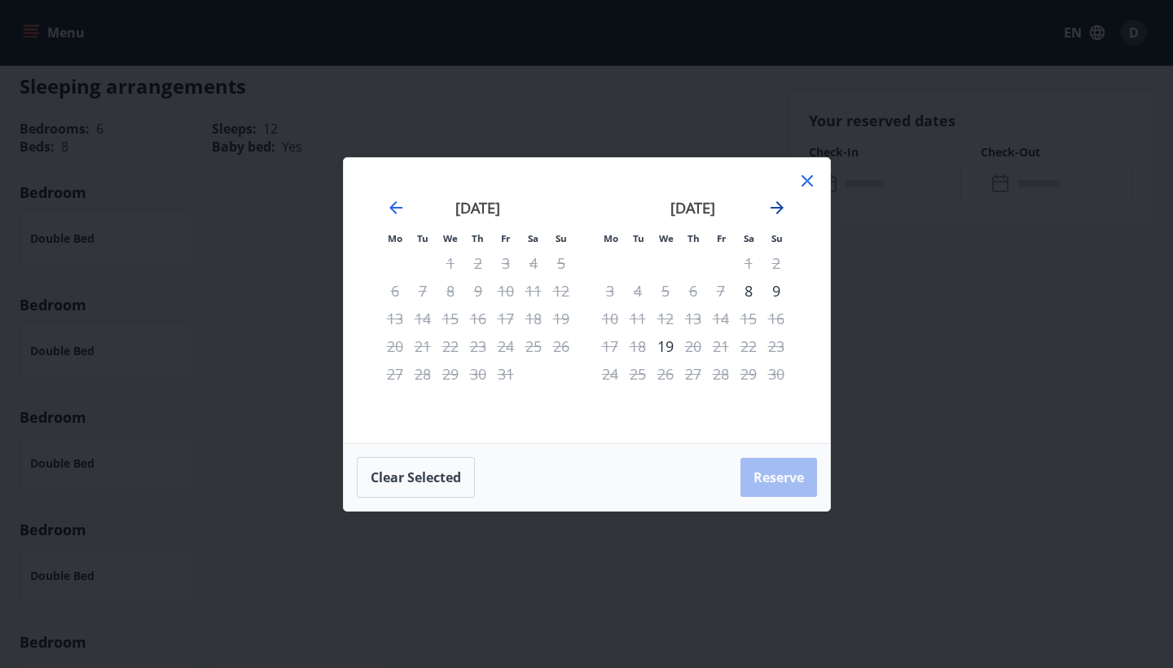
click at [781, 206] on icon "Move forward to switch to the next month." at bounding box center [777, 207] width 13 height 13
click at [782, 207] on icon "Move forward to switch to the next month." at bounding box center [777, 207] width 13 height 13
click at [784, 210] on icon "Move forward to switch to the next month." at bounding box center [777, 208] width 20 height 20
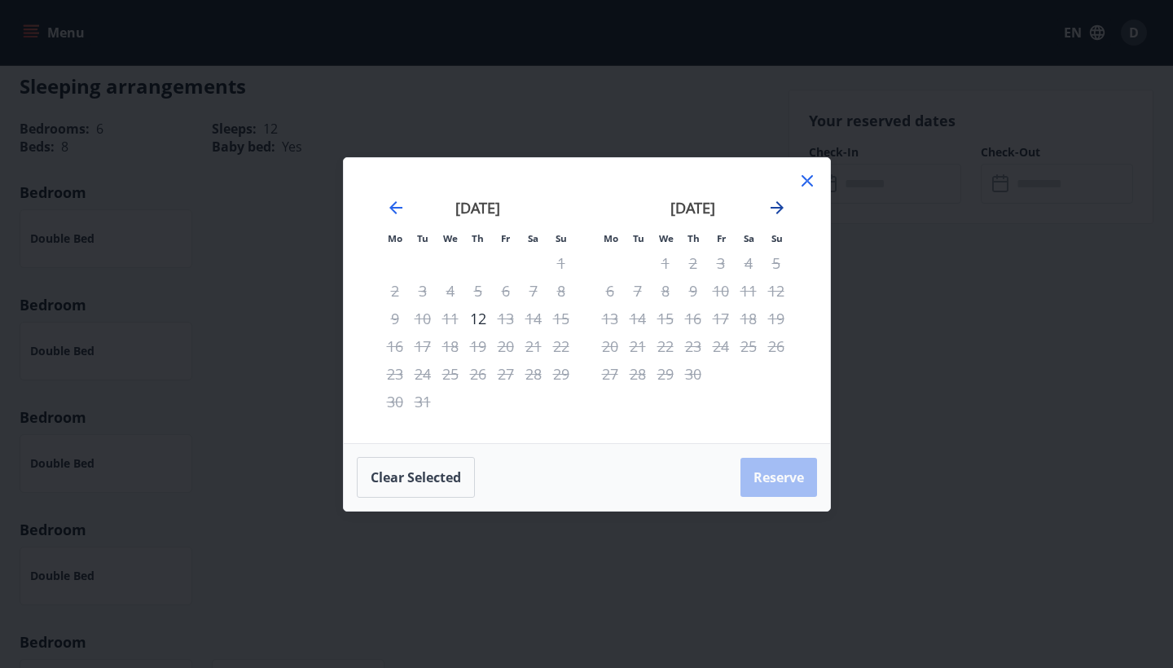
click at [784, 210] on icon "Move forward to switch to the next month." at bounding box center [777, 208] width 20 height 20
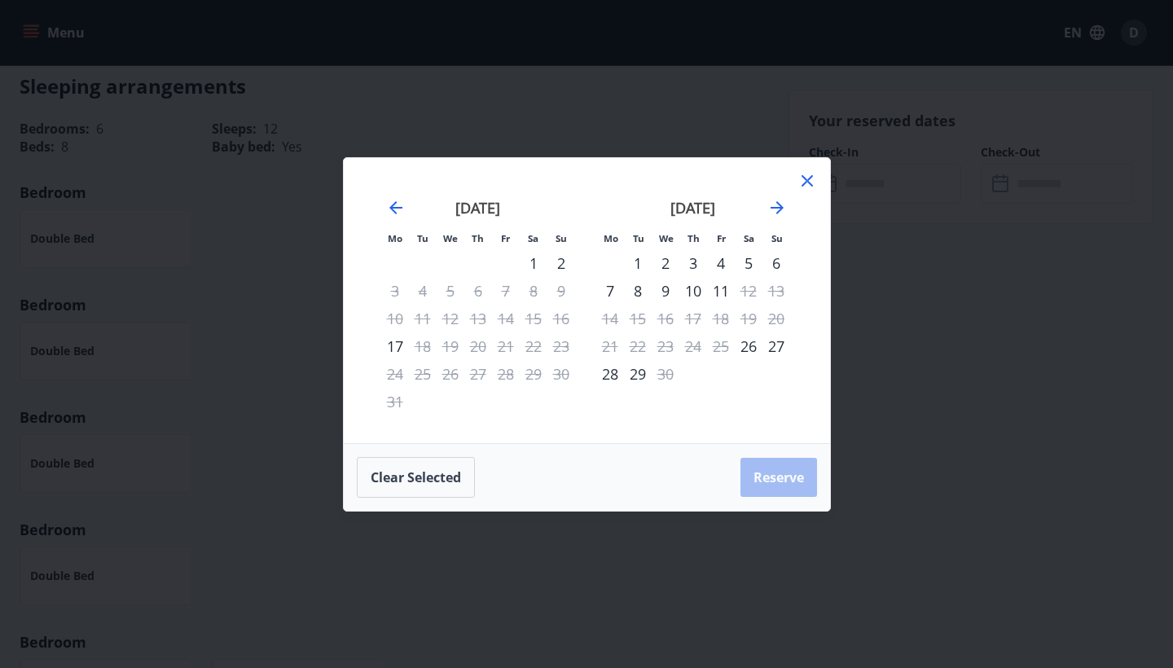
click at [807, 175] on icon at bounding box center [807, 181] width 20 height 20
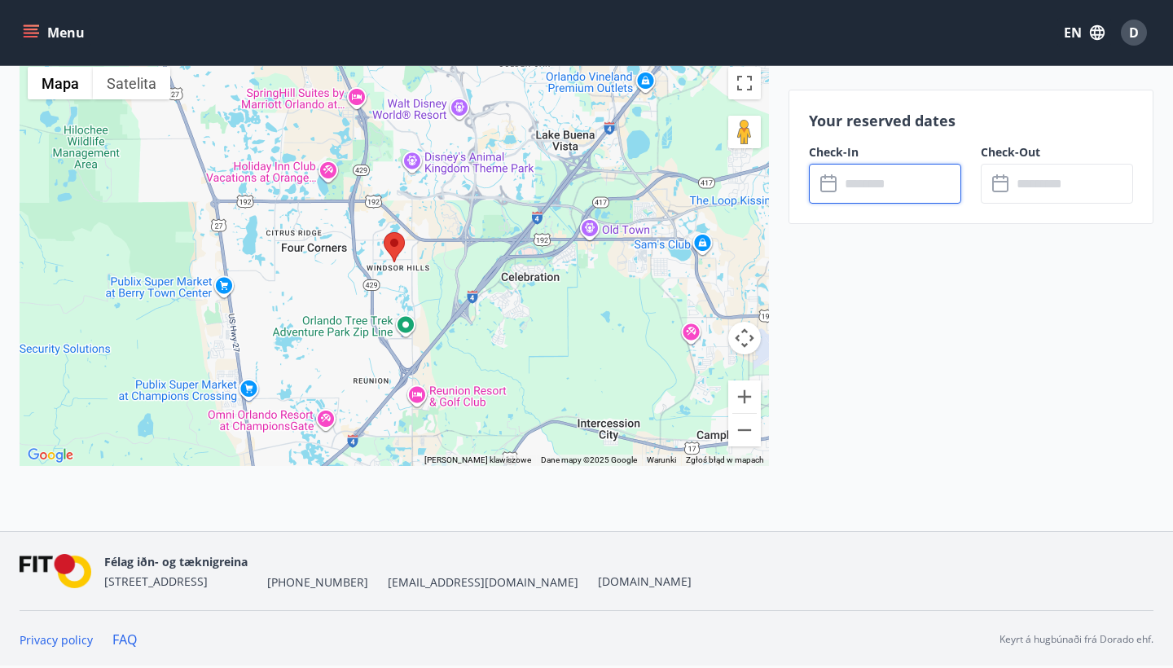
scroll to position [2596, 0]
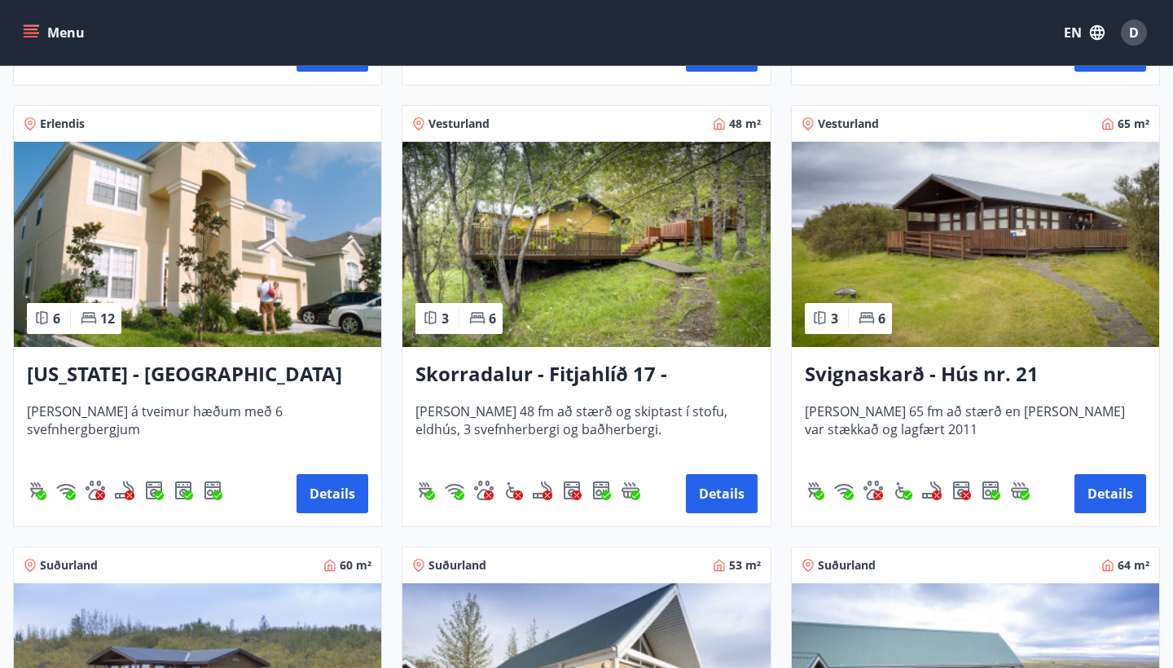
scroll to position [2036, 0]
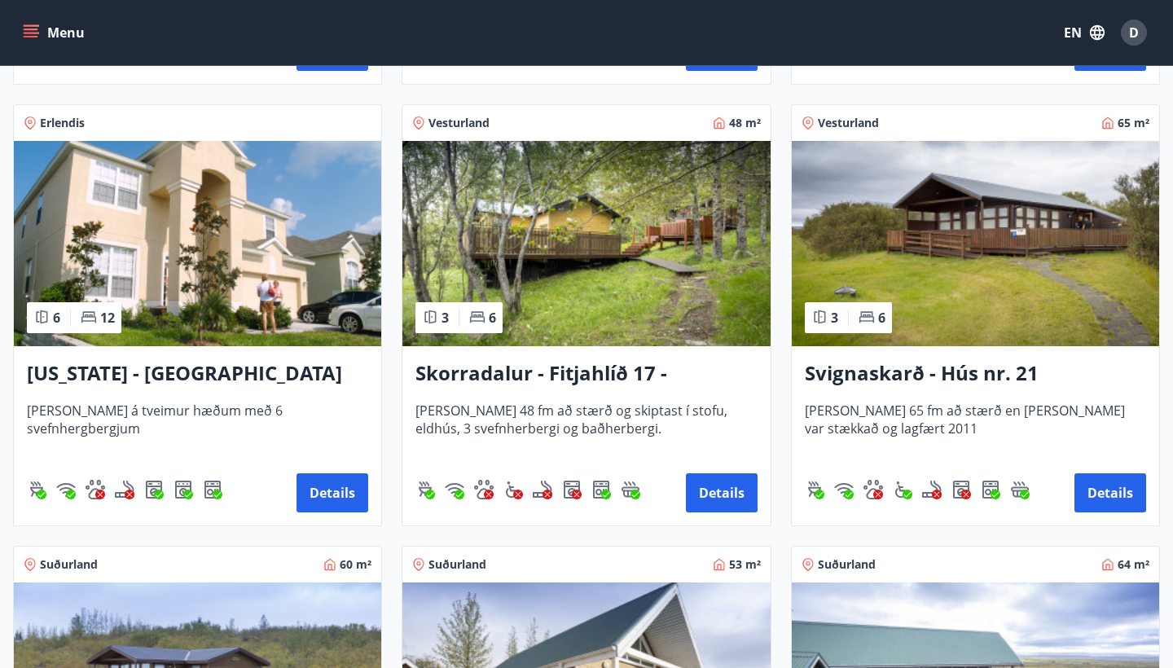
click at [208, 271] on img at bounding box center [197, 243] width 367 height 205
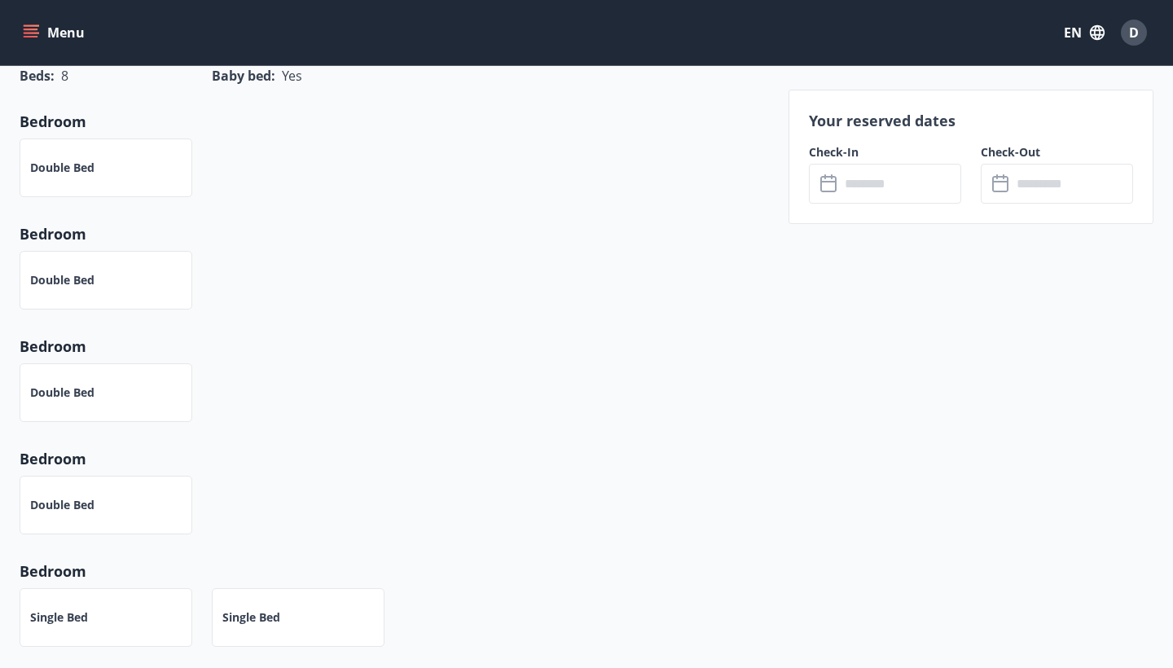
scroll to position [762, 0]
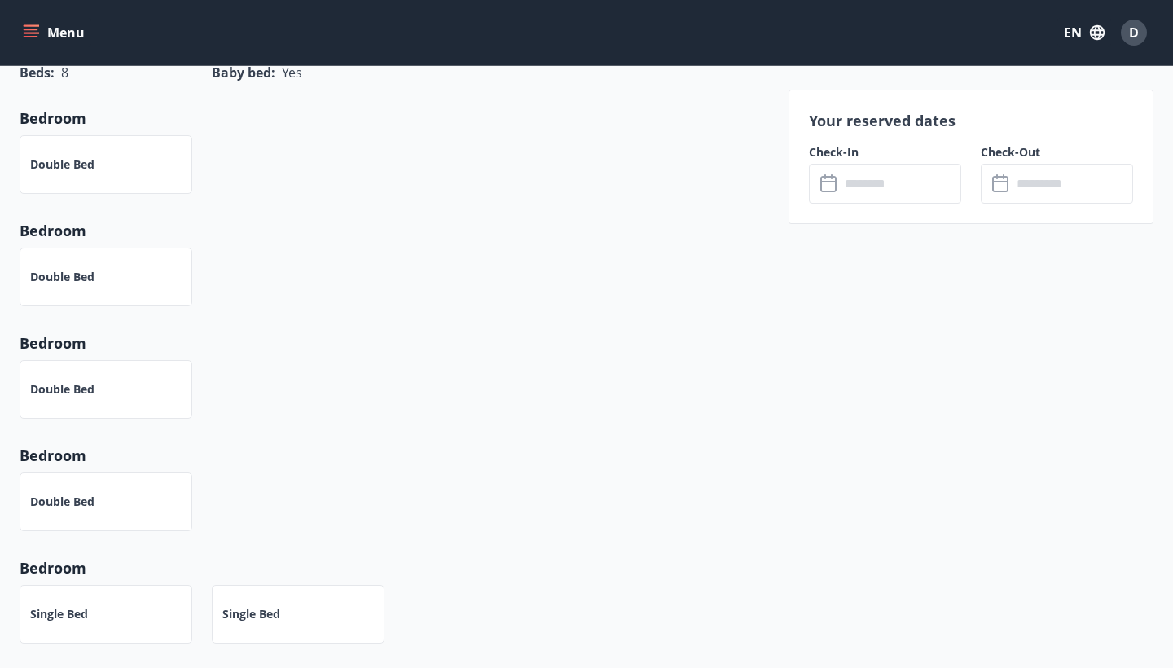
click at [107, 399] on div "Double bed" at bounding box center [106, 389] width 173 height 59
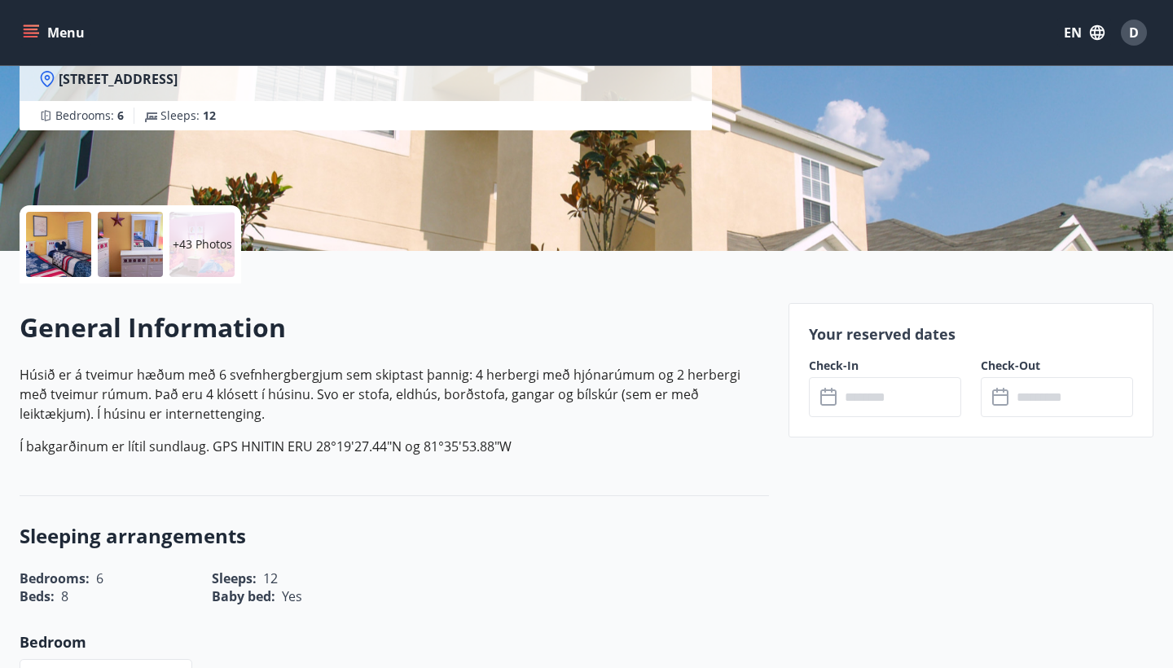
scroll to position [240, 0]
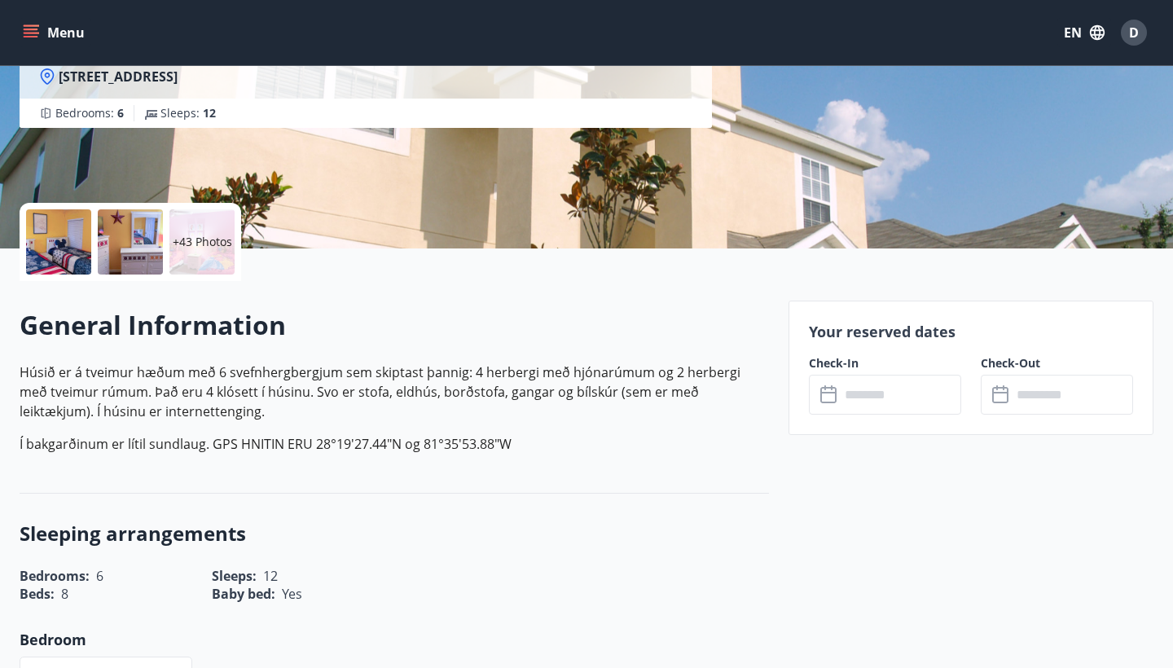
click at [876, 391] on input "text" at bounding box center [900, 395] width 121 height 40
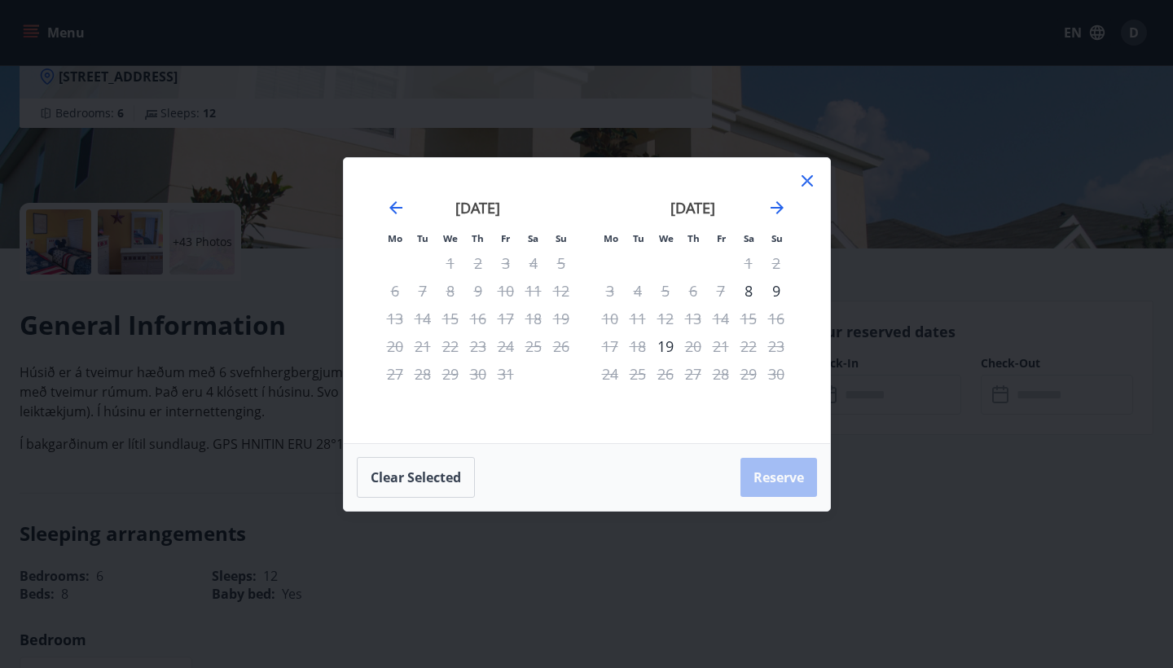
click at [802, 180] on icon at bounding box center [807, 181] width 20 height 20
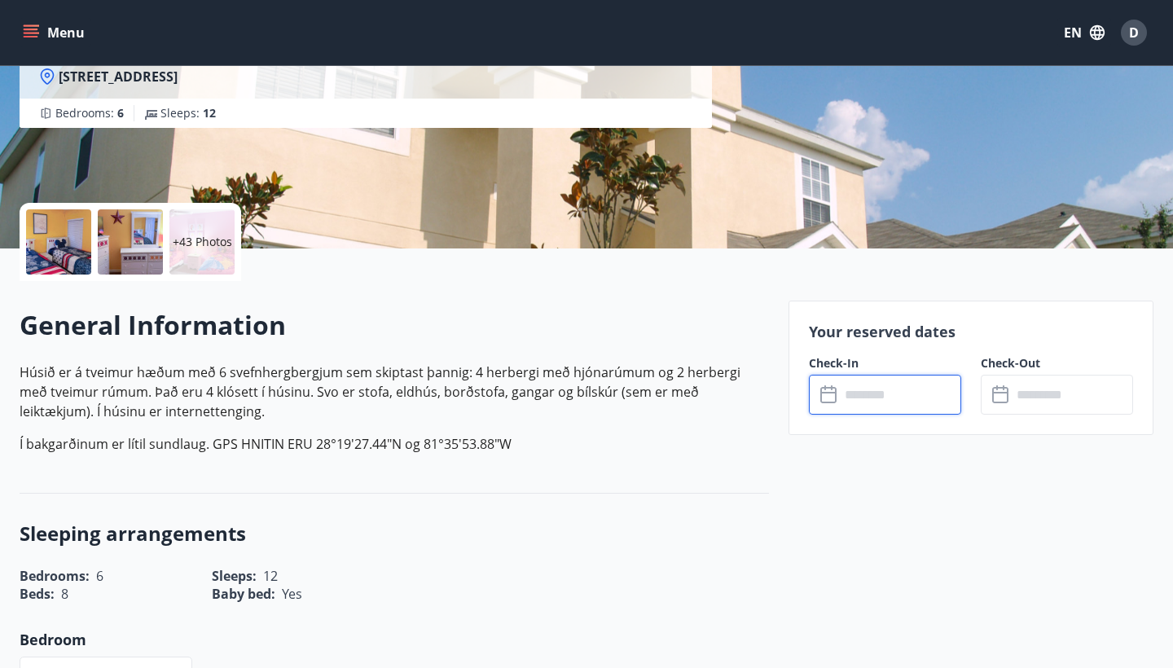
click at [863, 406] on input "text" at bounding box center [900, 395] width 121 height 40
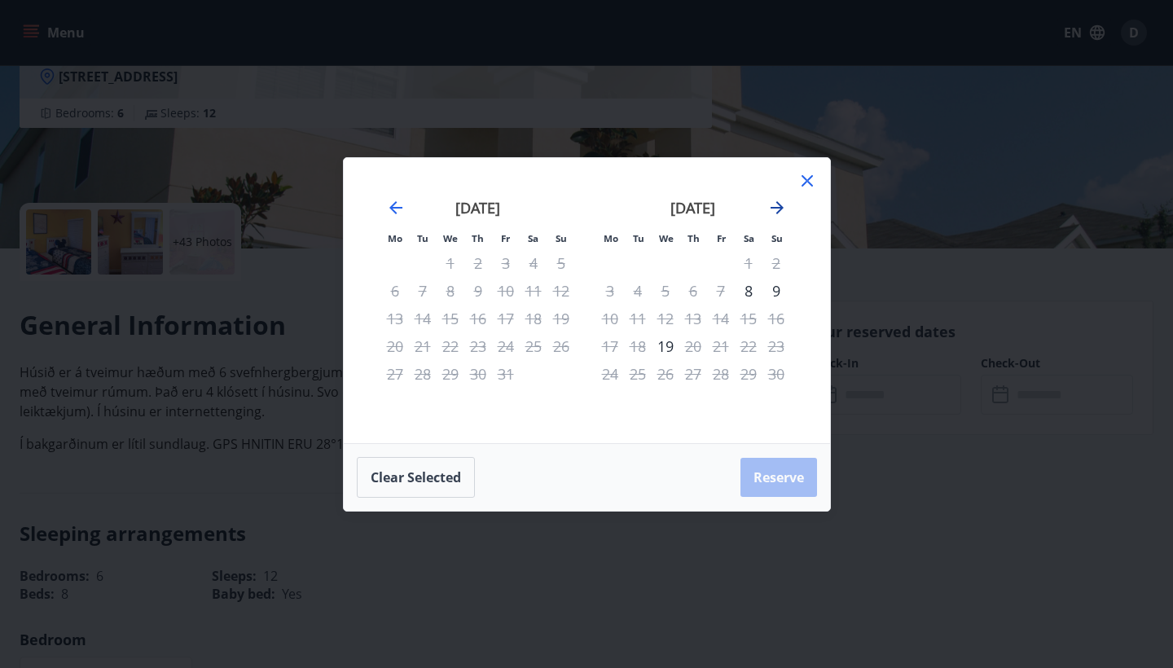
click at [780, 208] on icon "Move forward to switch to the next month." at bounding box center [777, 207] width 13 height 13
click at [780, 207] on icon "Move forward to switch to the next month." at bounding box center [777, 207] width 13 height 13
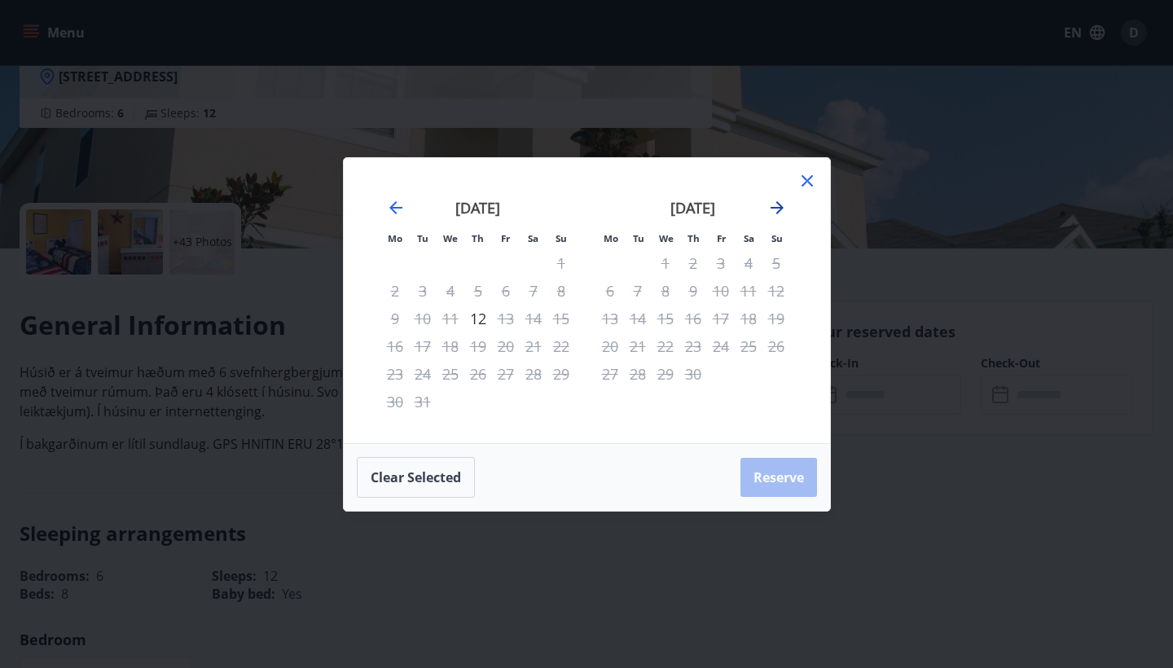
click at [780, 207] on icon "Move forward to switch to the next month." at bounding box center [777, 207] width 13 height 13
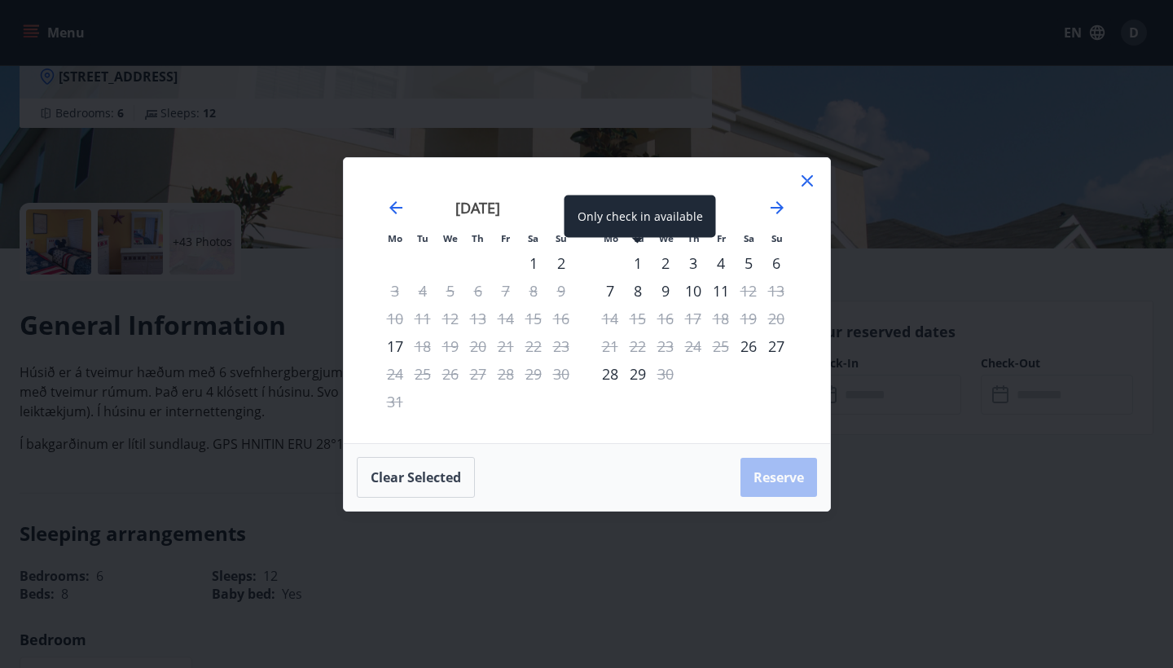
click at [638, 265] on div "1" at bounding box center [638, 263] width 28 height 28
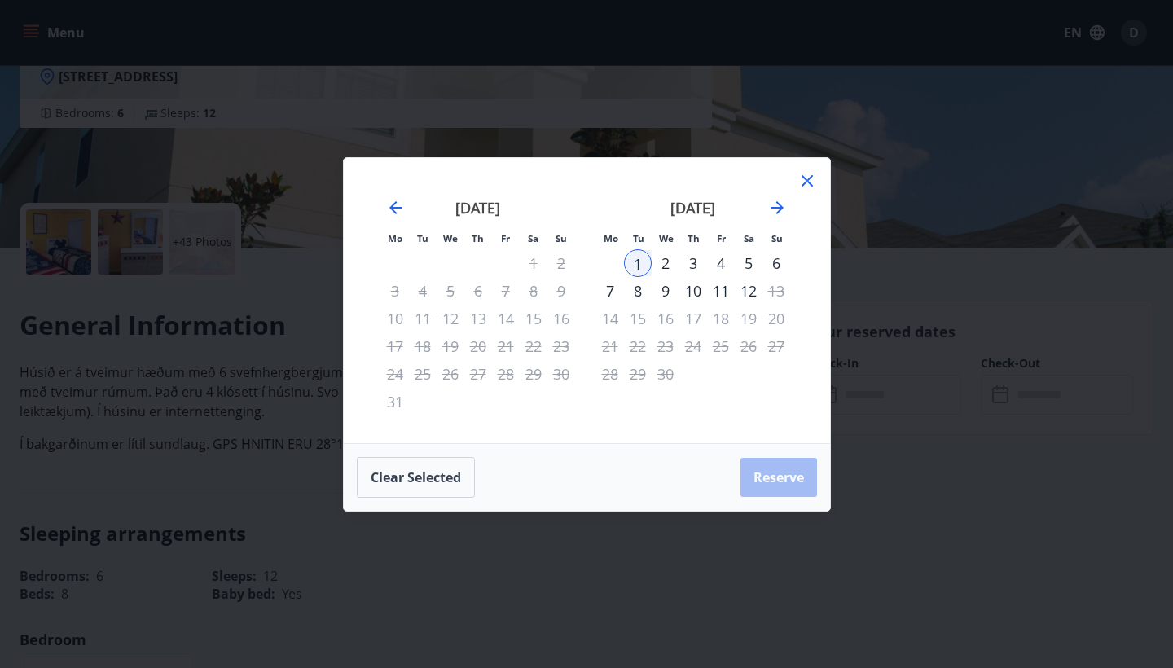
click at [724, 295] on div "11" at bounding box center [721, 291] width 28 height 28
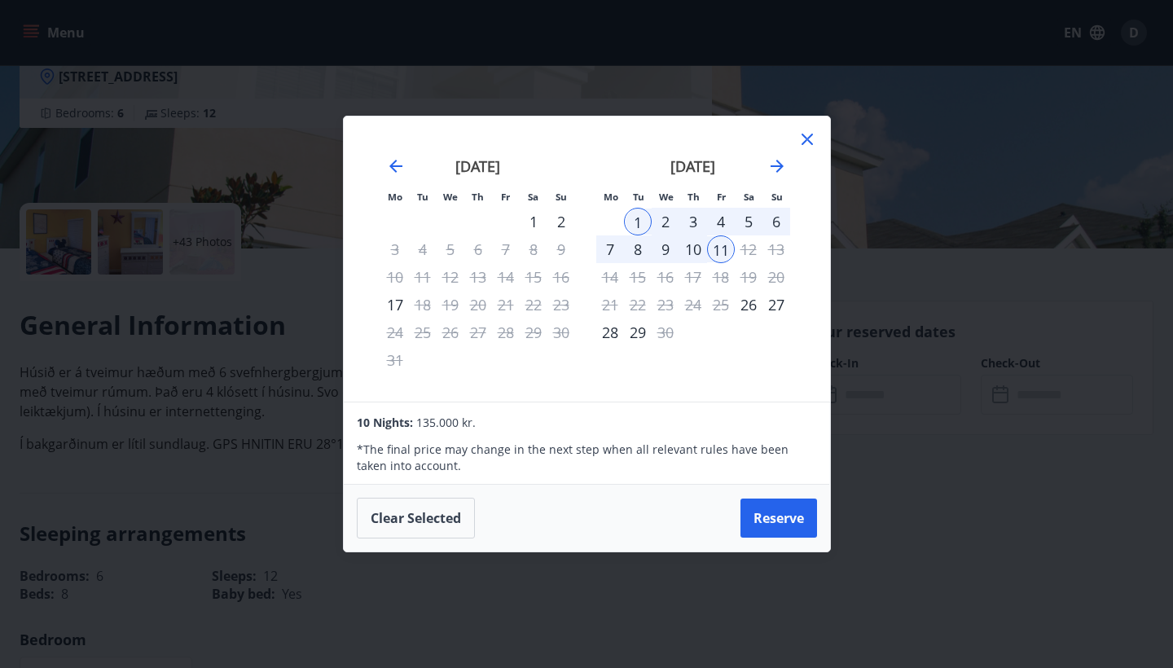
click at [802, 139] on icon at bounding box center [807, 140] width 20 height 20
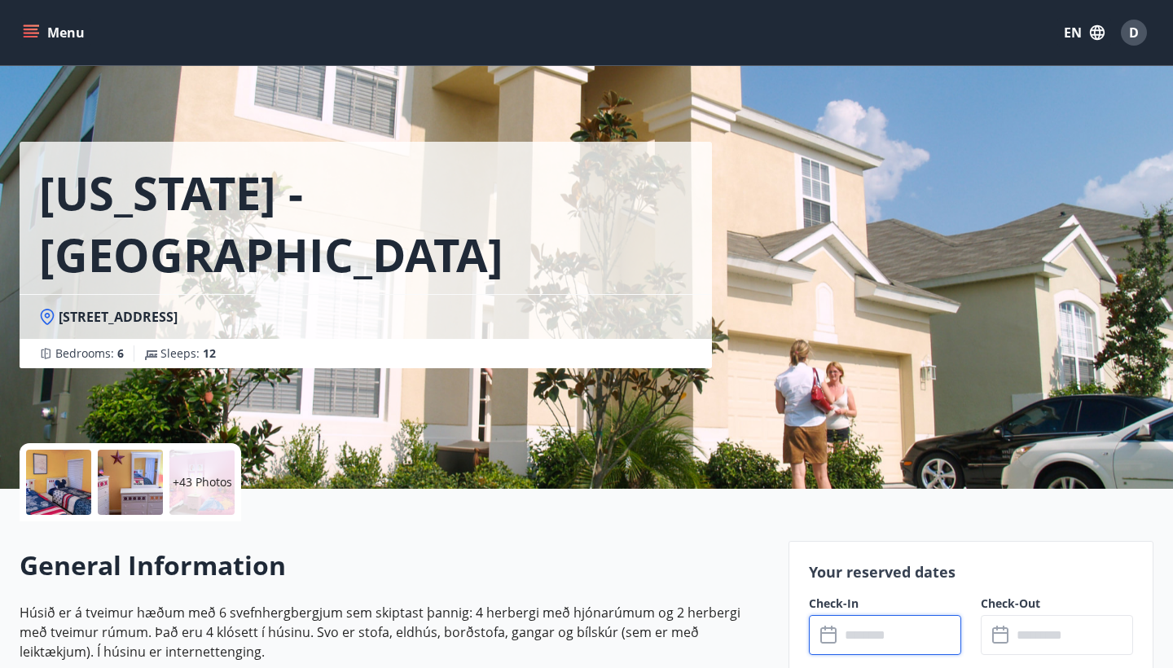
scroll to position [0, 0]
click at [30, 32] on icon "menu" at bounding box center [31, 32] width 16 height 16
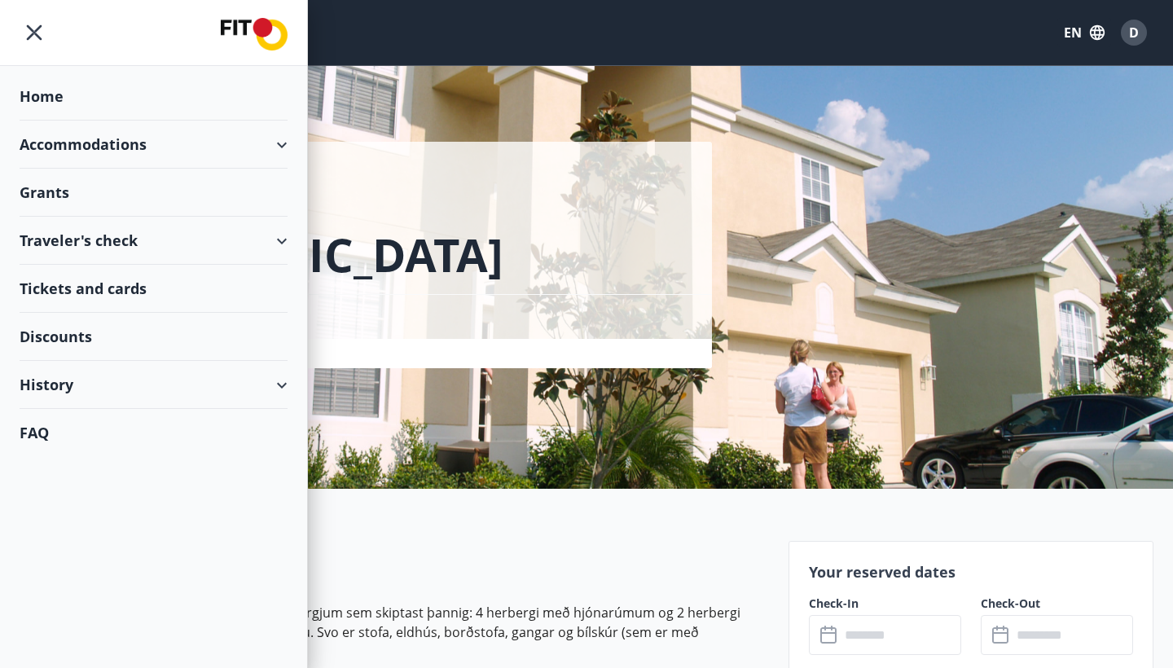
click at [51, 94] on div "Home" at bounding box center [154, 96] width 268 height 48
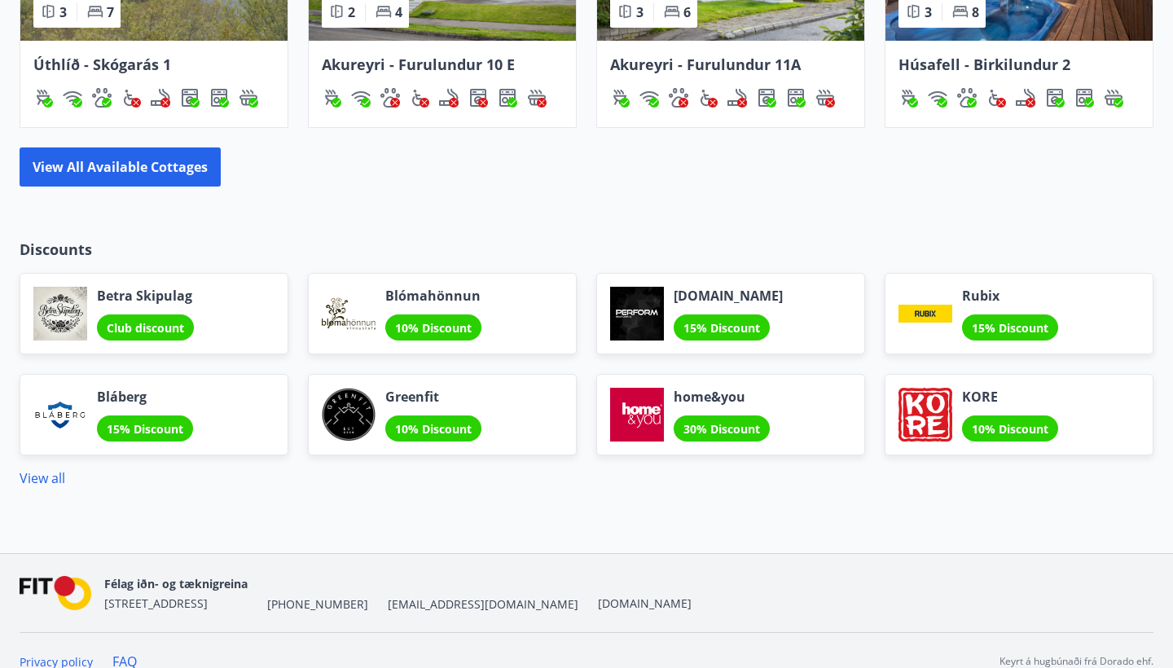
scroll to position [1311, 0]
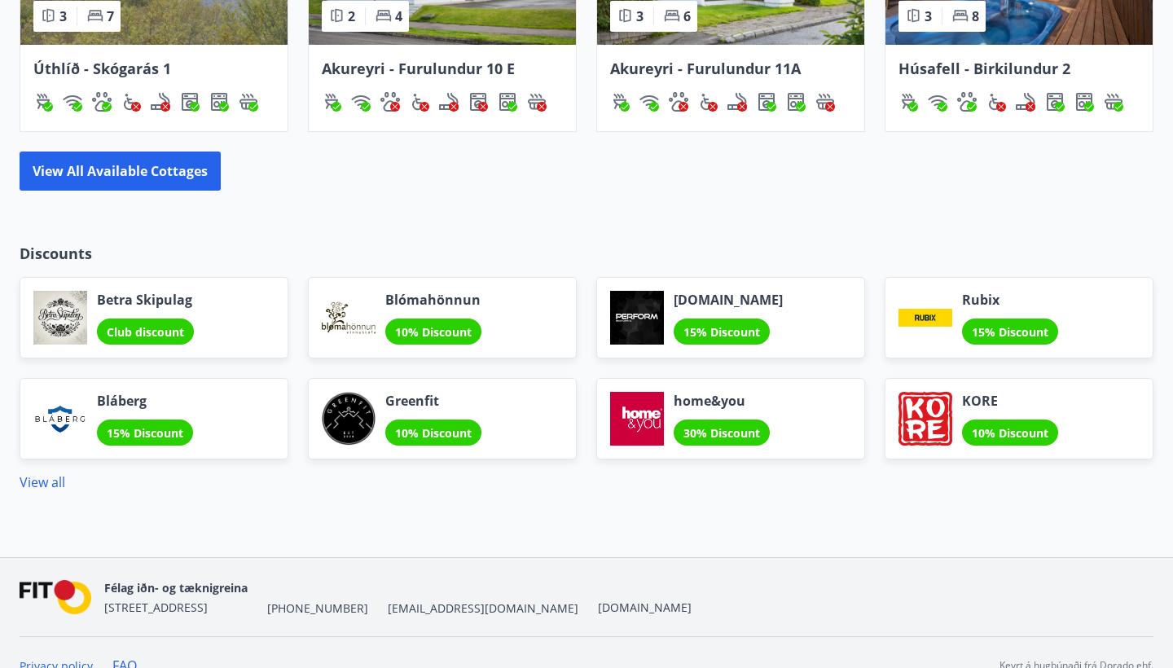
click at [663, 412] on div at bounding box center [637, 419] width 54 height 54
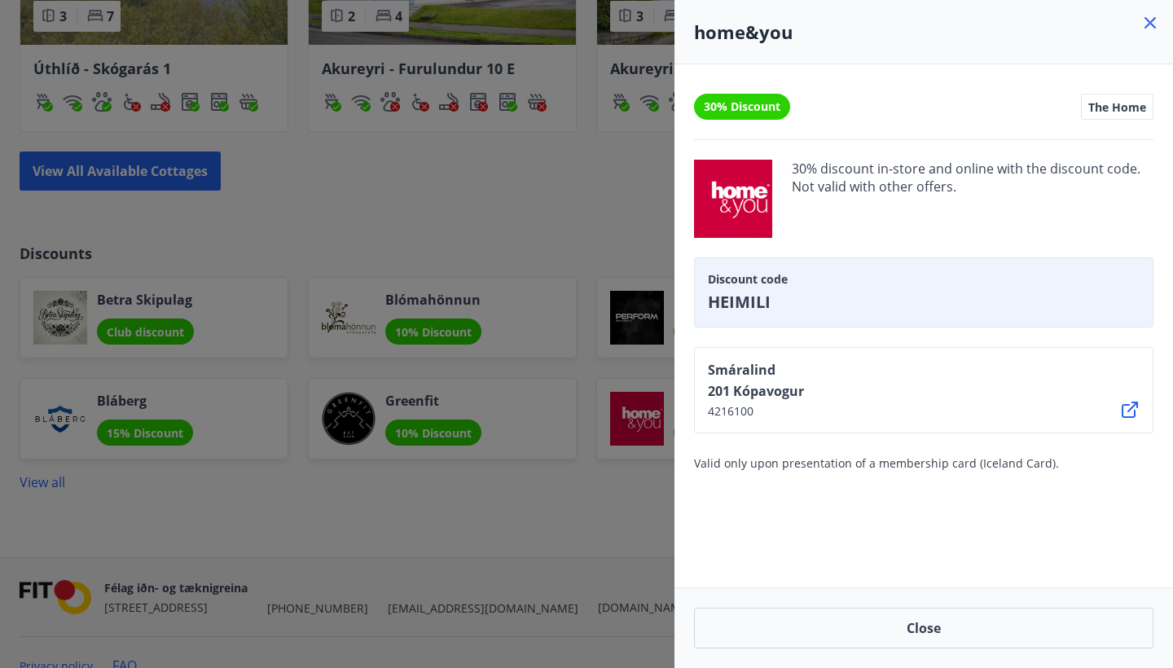
click at [1149, 25] on icon at bounding box center [1149, 22] width 11 height 11
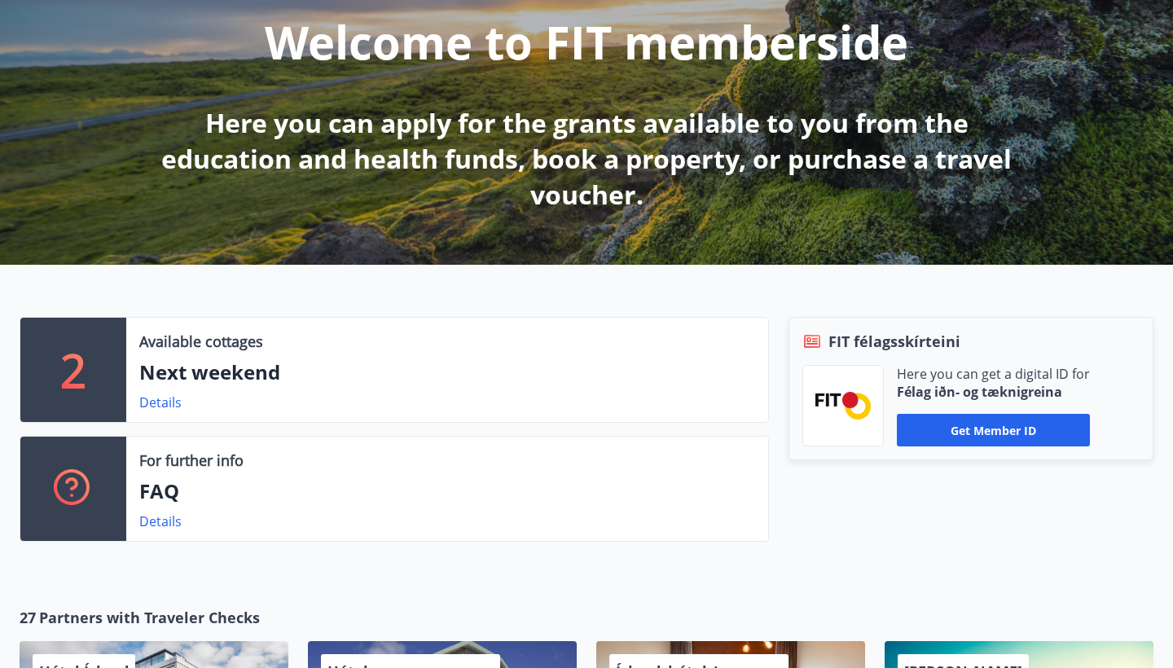
scroll to position [222, 0]
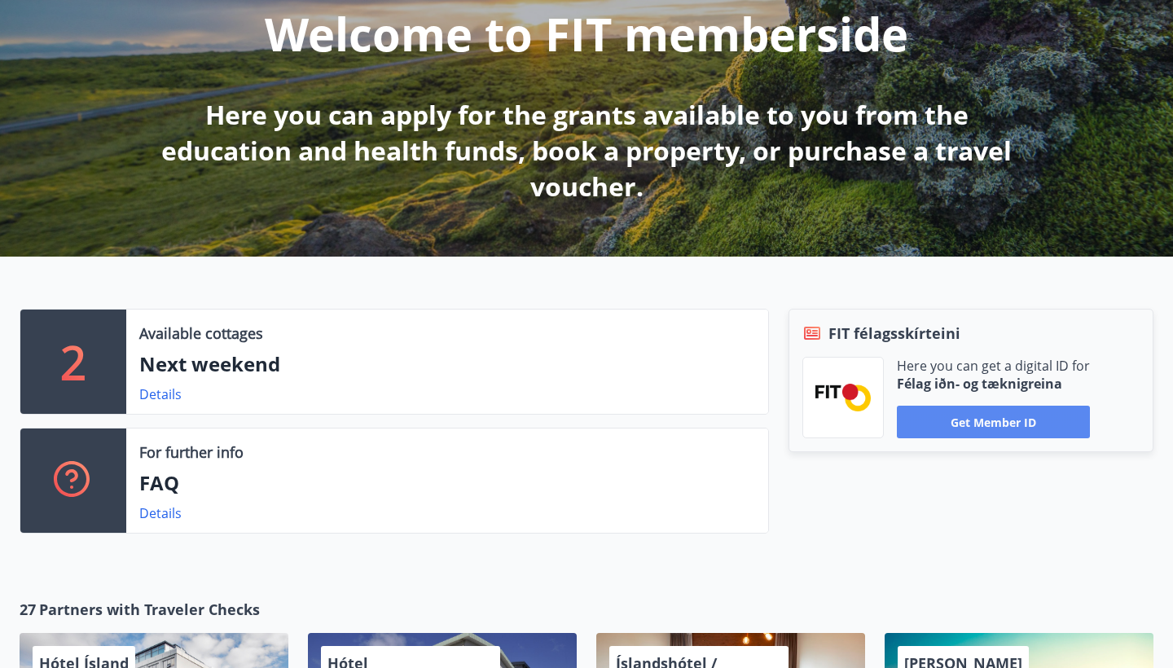
click at [1026, 427] on button "Get member ID" at bounding box center [993, 422] width 193 height 33
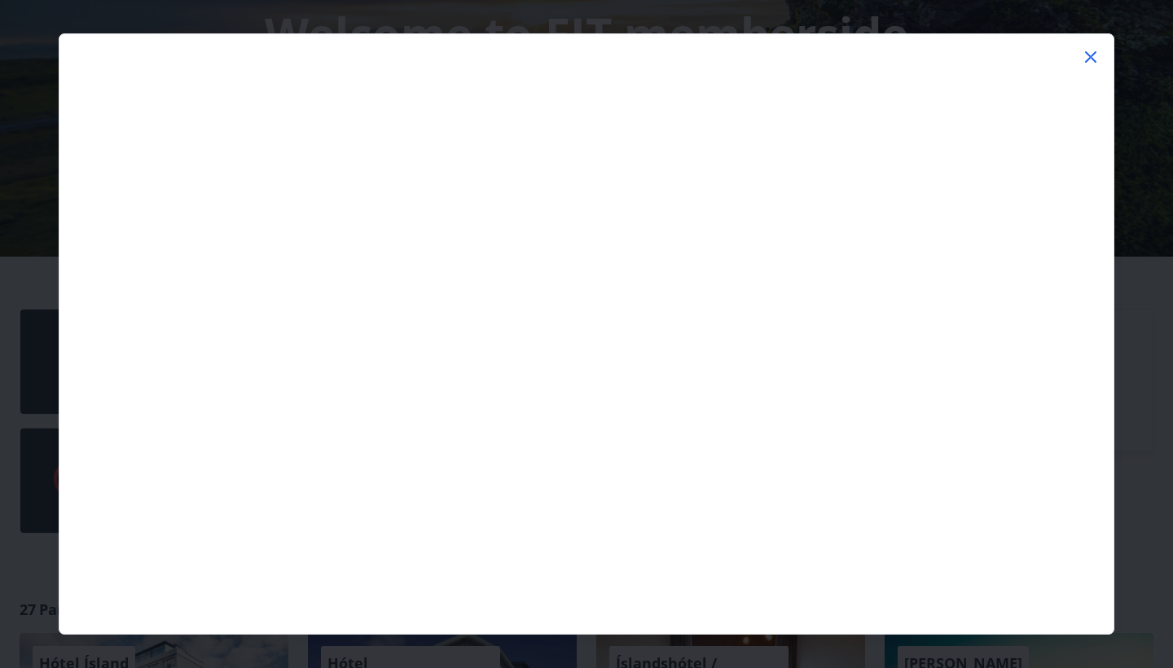
click at [1092, 59] on icon at bounding box center [1091, 57] width 20 height 20
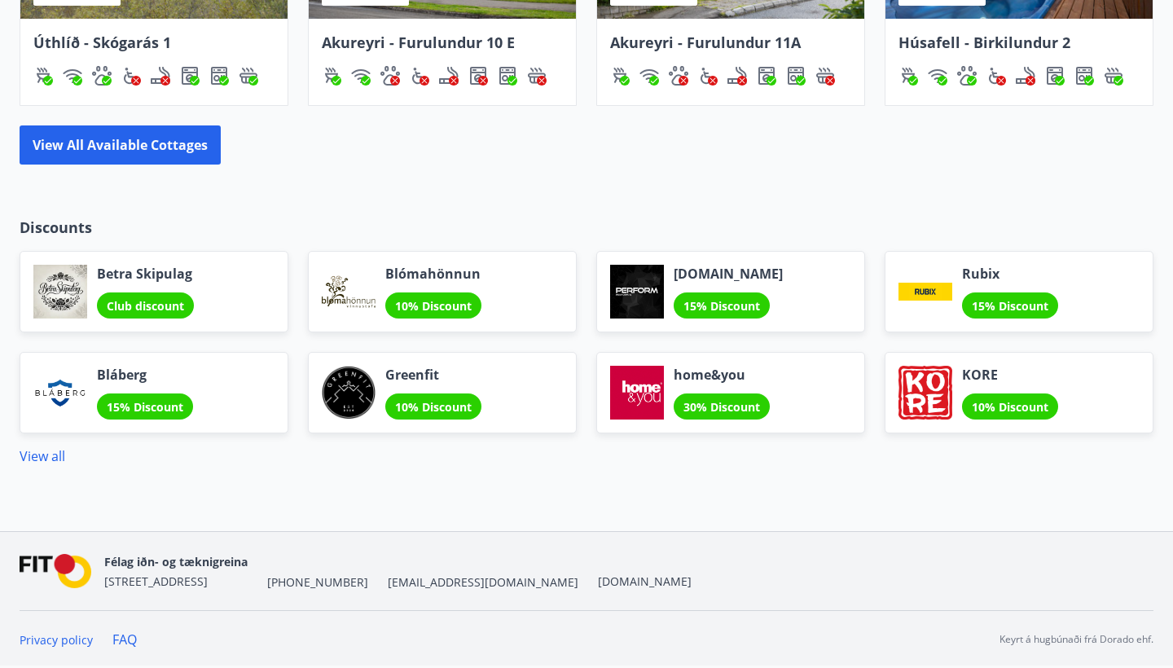
scroll to position [1338, 0]
click at [41, 455] on link "View all" at bounding box center [43, 456] width 46 height 18
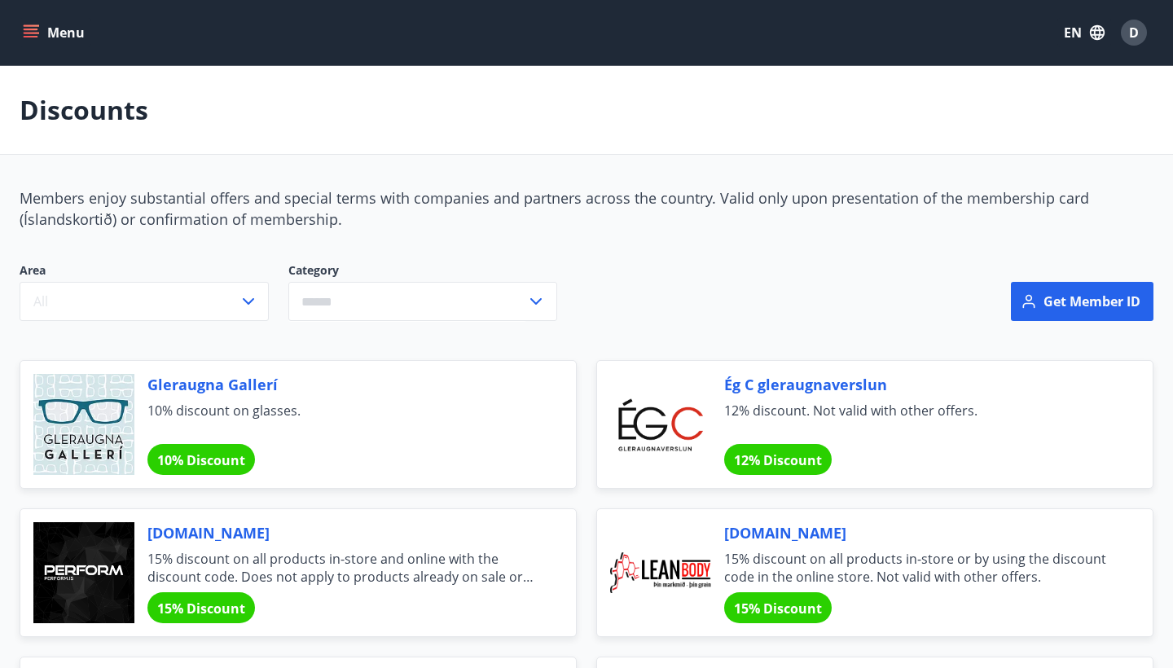
click at [25, 36] on icon "menu" at bounding box center [31, 37] width 15 height 2
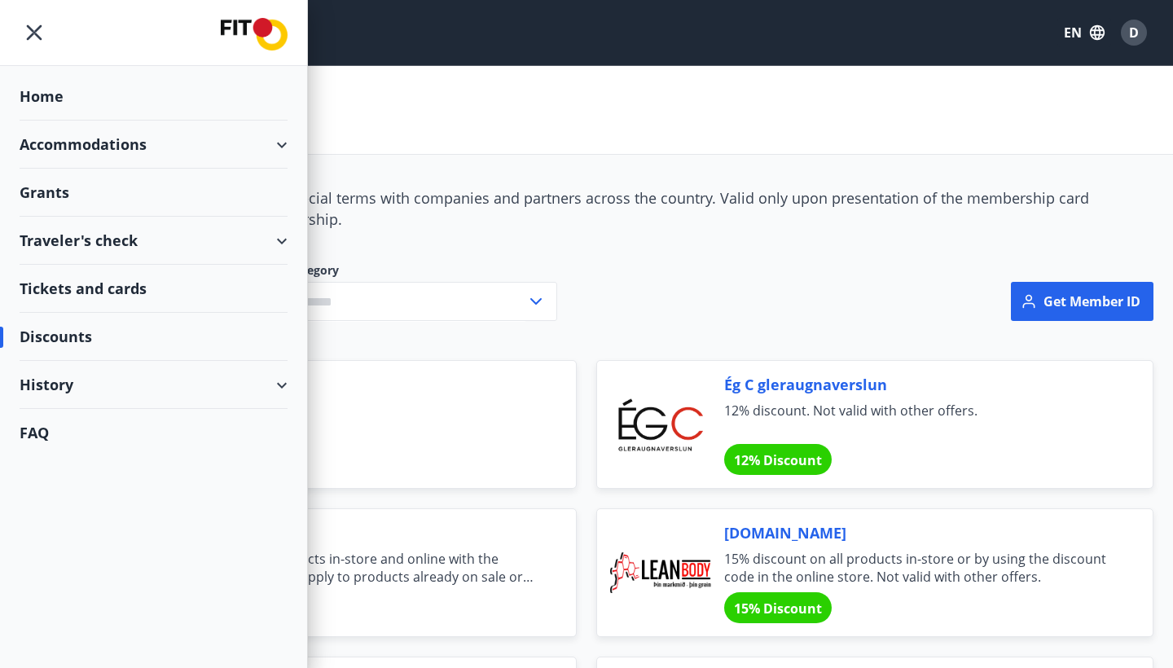
click at [120, 288] on div "Tickets and cards" at bounding box center [154, 289] width 268 height 48
click at [47, 192] on div "Grants" at bounding box center [154, 193] width 268 height 48
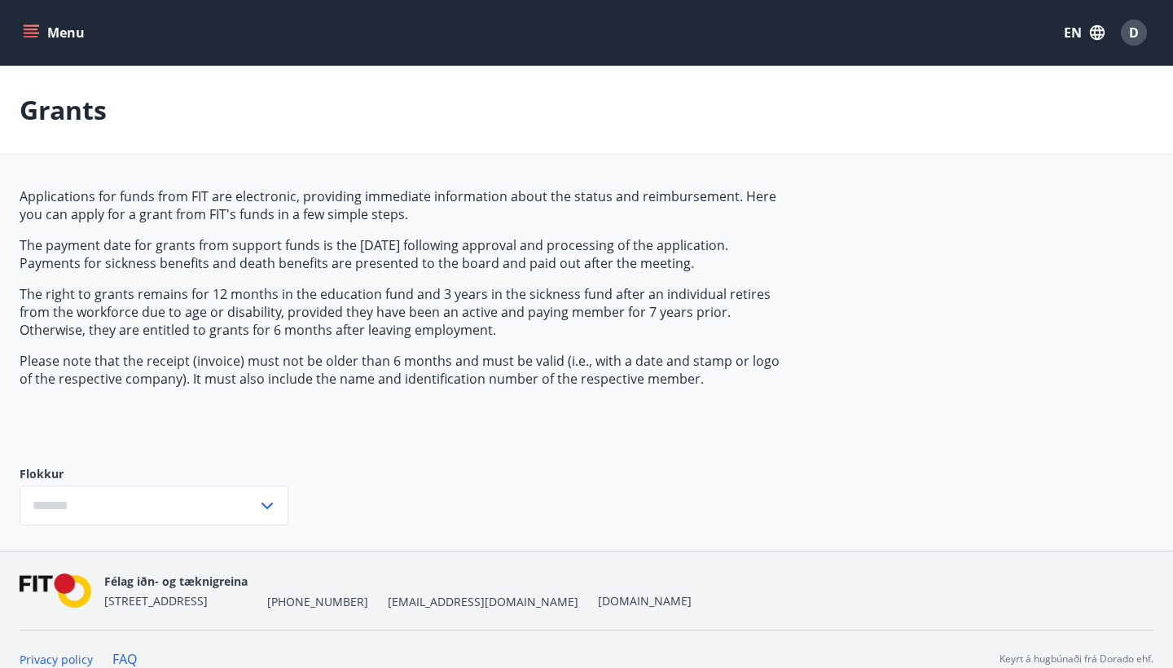
type input "***"
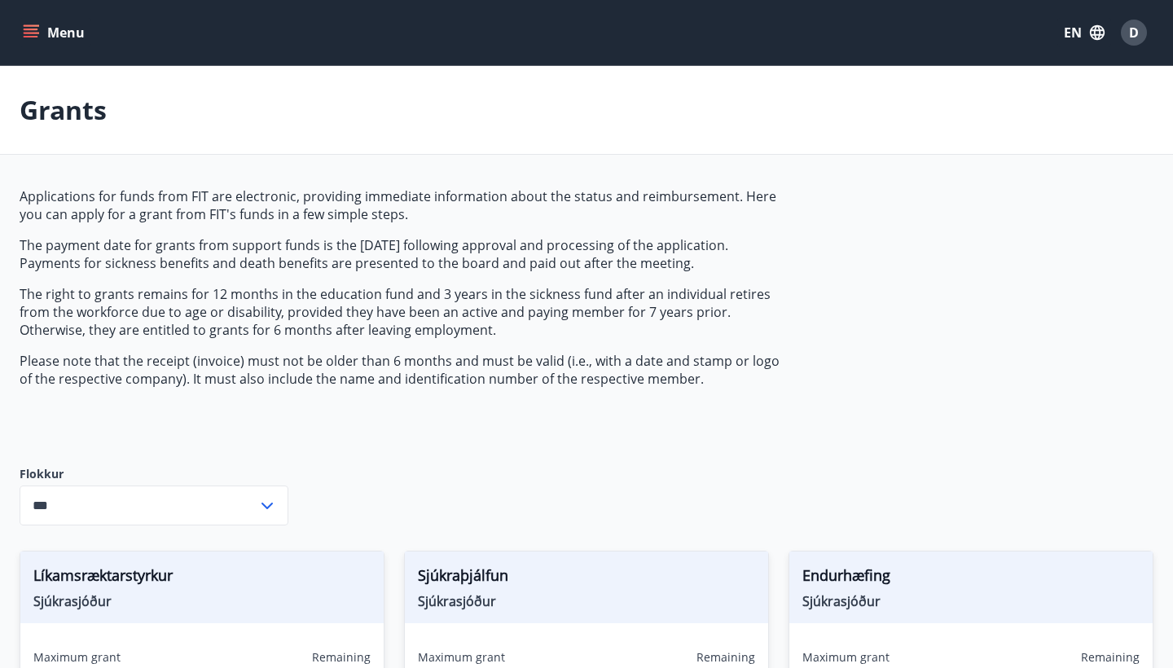
click at [1133, 40] on span "D" at bounding box center [1134, 33] width 10 height 18
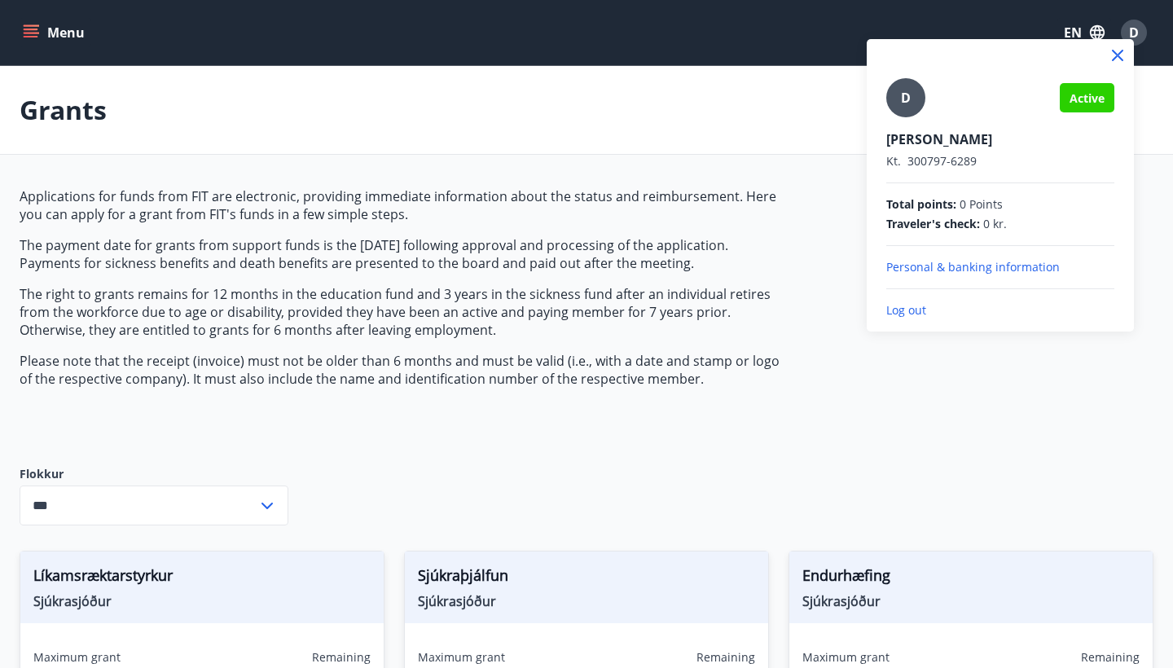
click at [907, 311] on p "Log out" at bounding box center [1000, 310] width 228 height 16
